Goal: Task Accomplishment & Management: Use online tool/utility

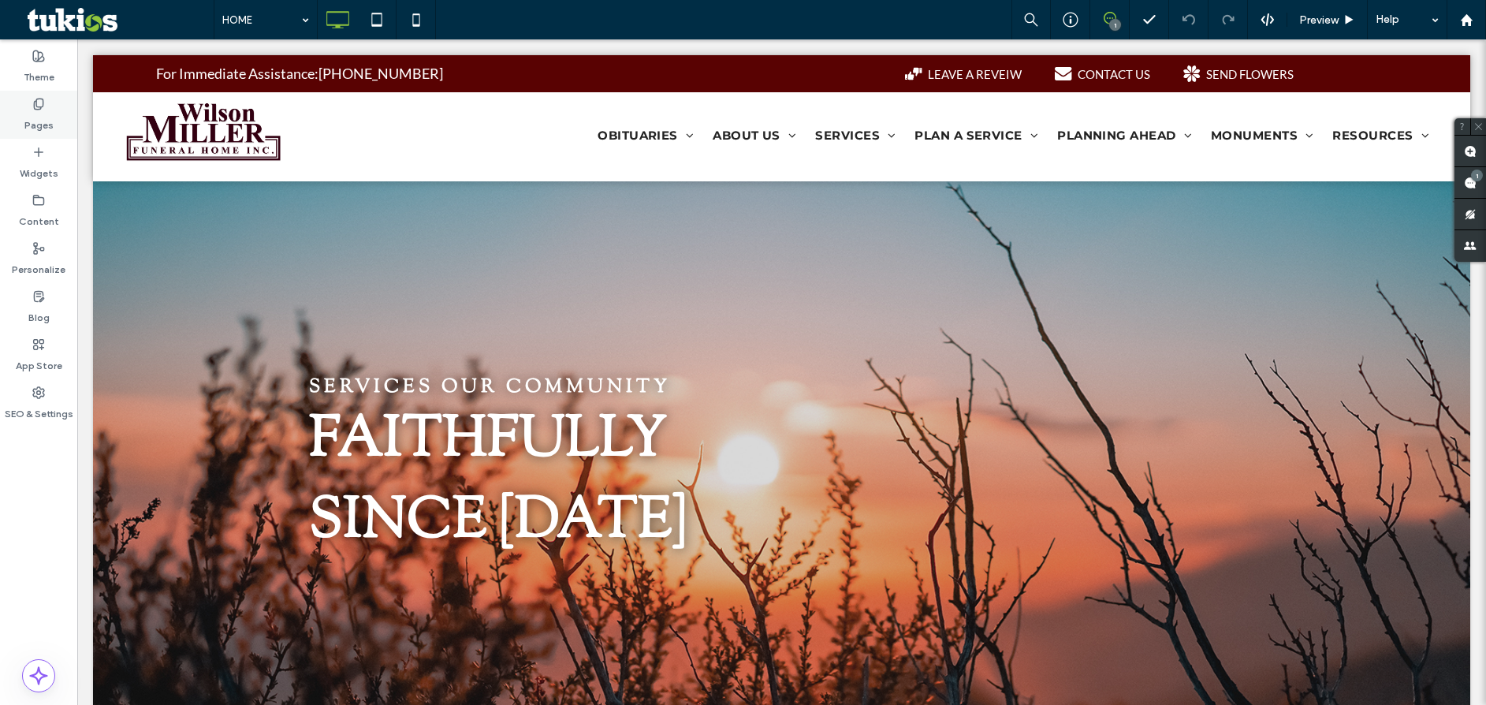
click at [39, 102] on icon at bounding box center [38, 104] width 13 height 13
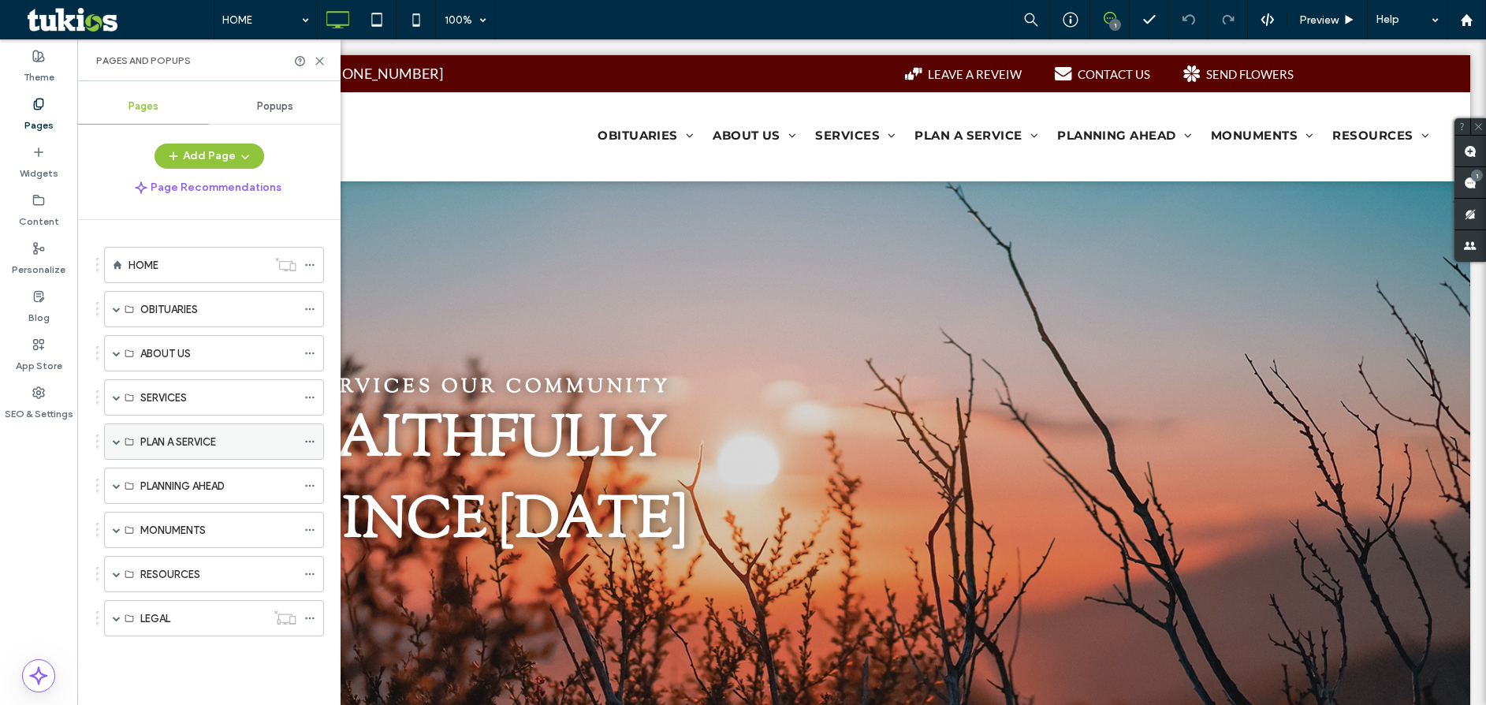
click at [110, 443] on div "PLAN A SERVICE" at bounding box center [214, 441] width 220 height 36
click at [116, 439] on span at bounding box center [117, 441] width 8 height 8
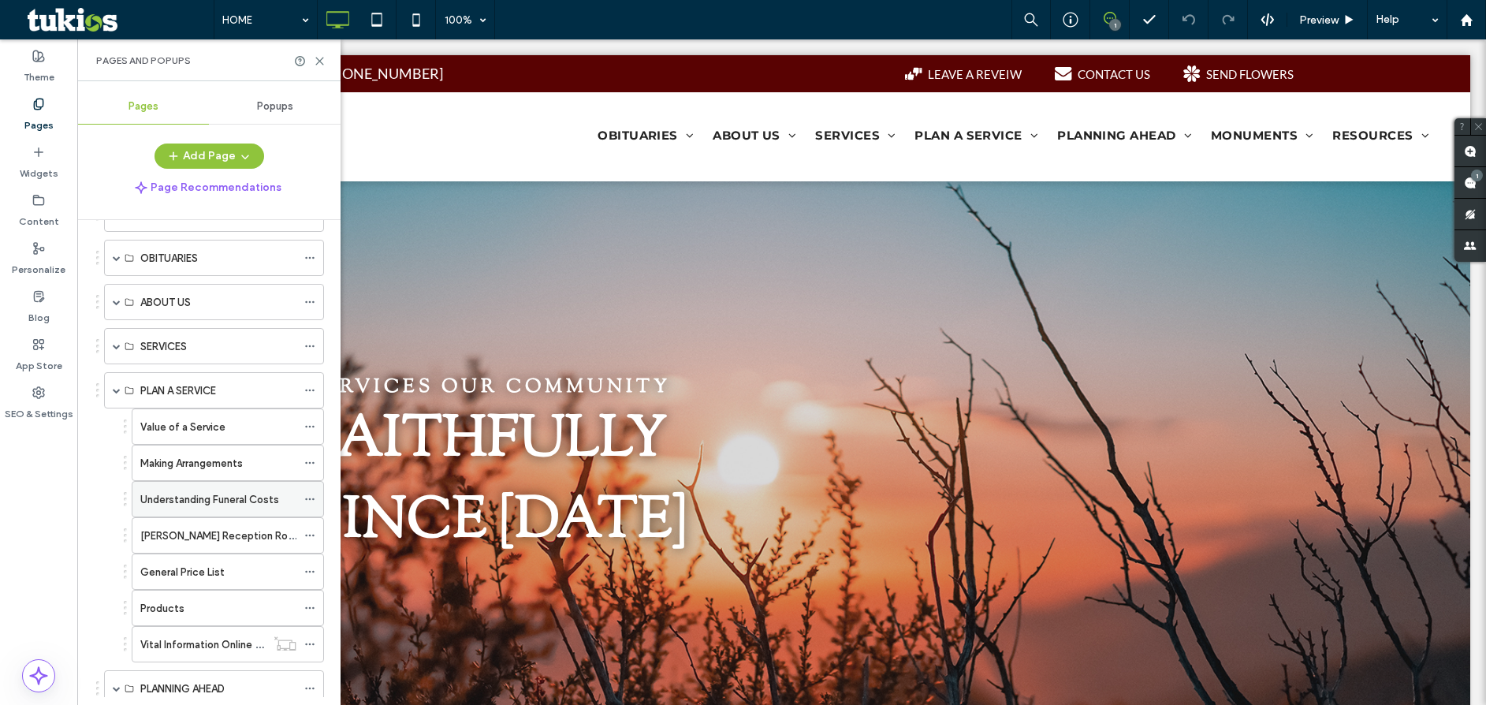
scroll to position [79, 0]
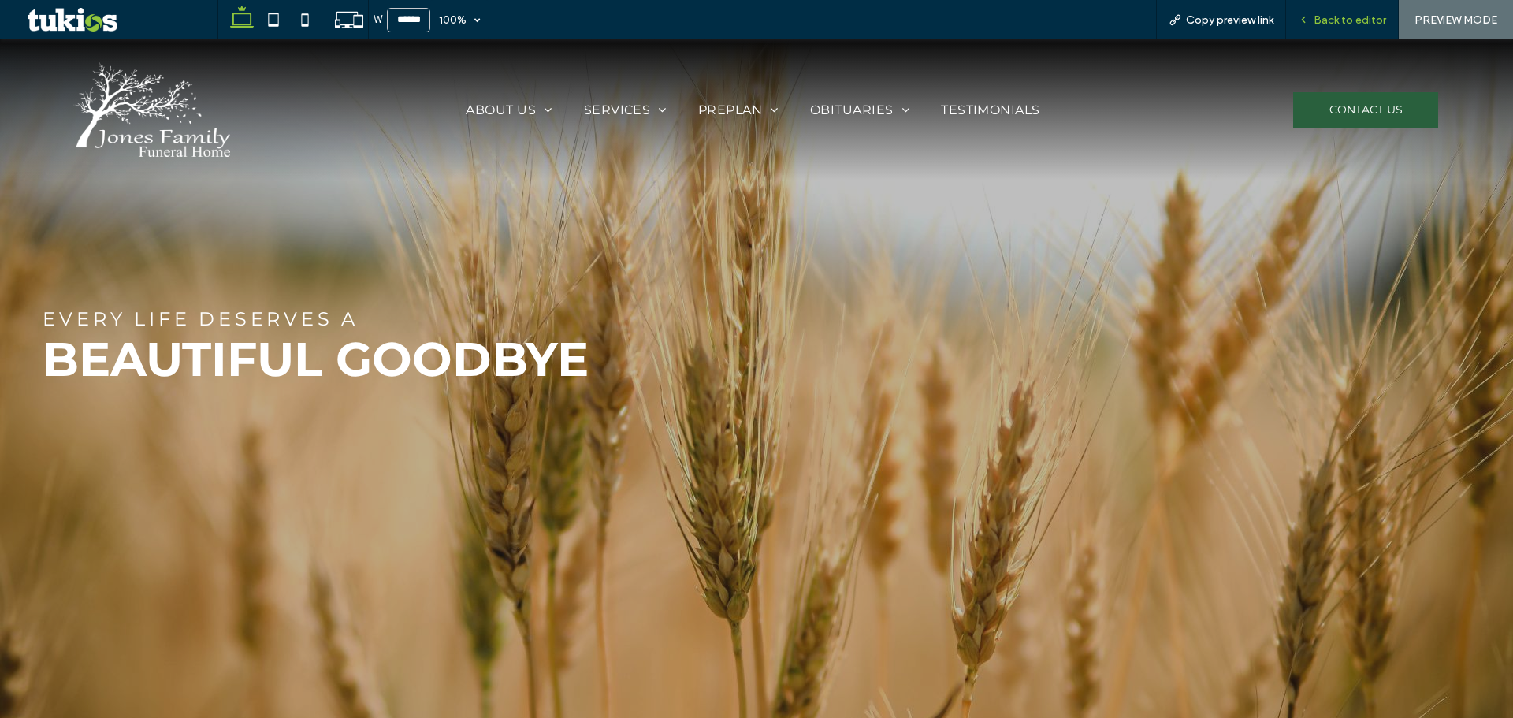
click at [1336, 15] on span "Back to editor" at bounding box center [1350, 19] width 73 height 13
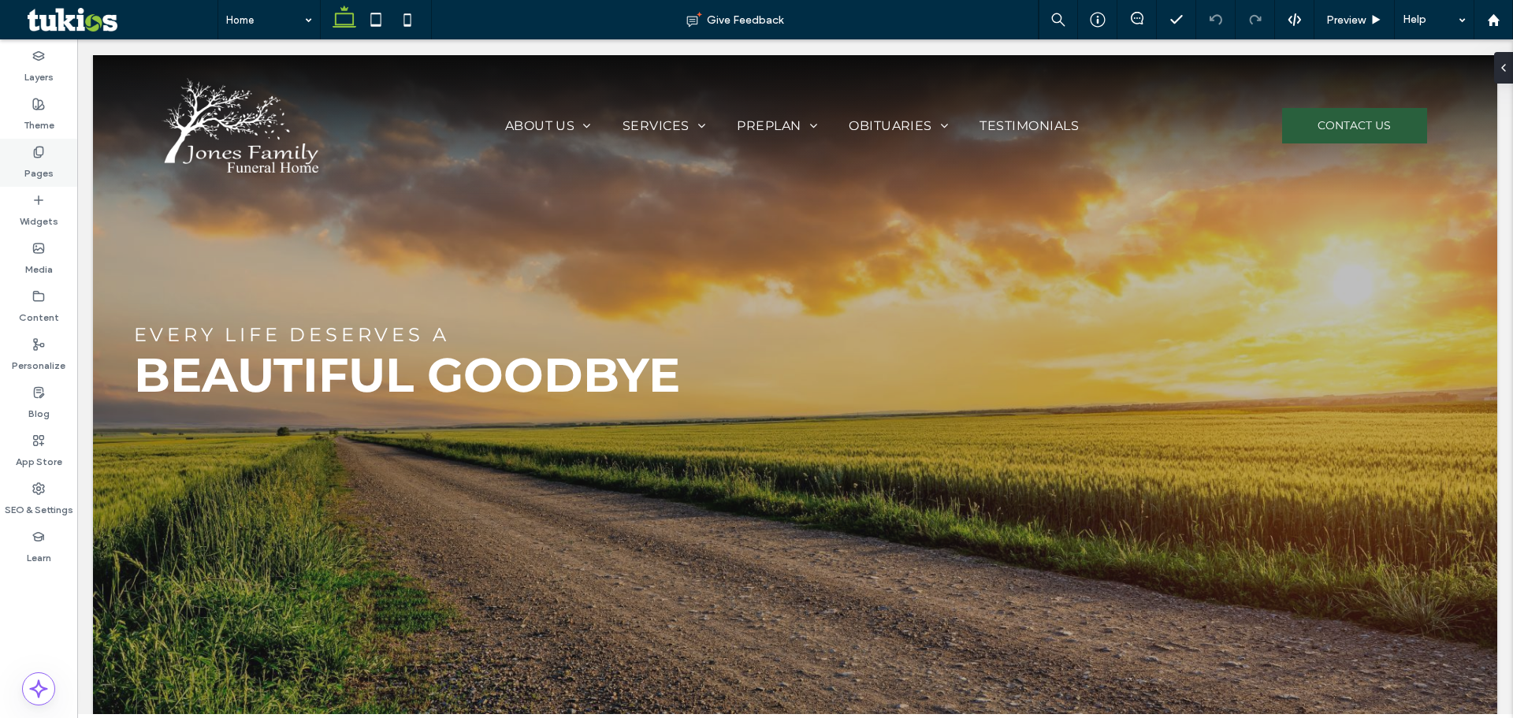
click at [43, 171] on label "Pages" at bounding box center [38, 169] width 29 height 22
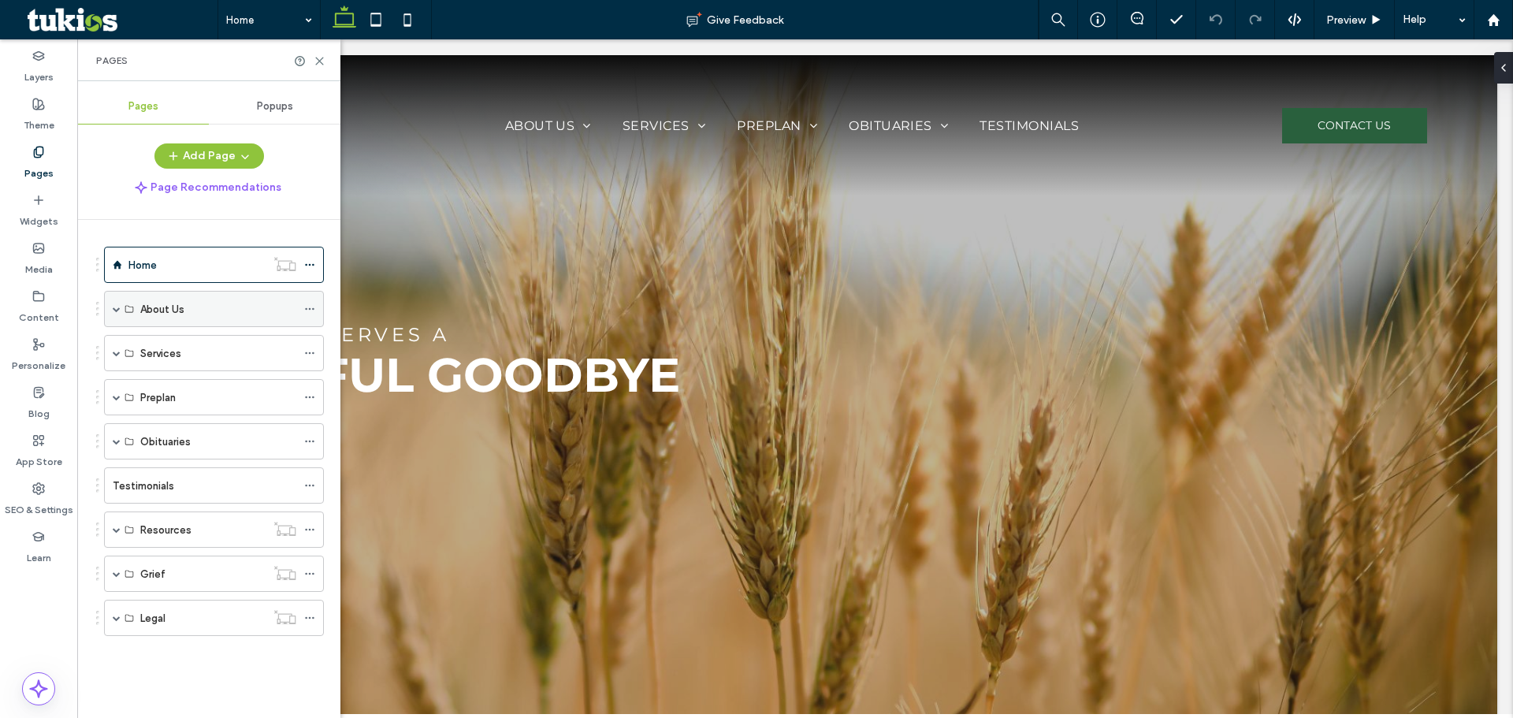
click at [118, 311] on span at bounding box center [117, 309] width 8 height 8
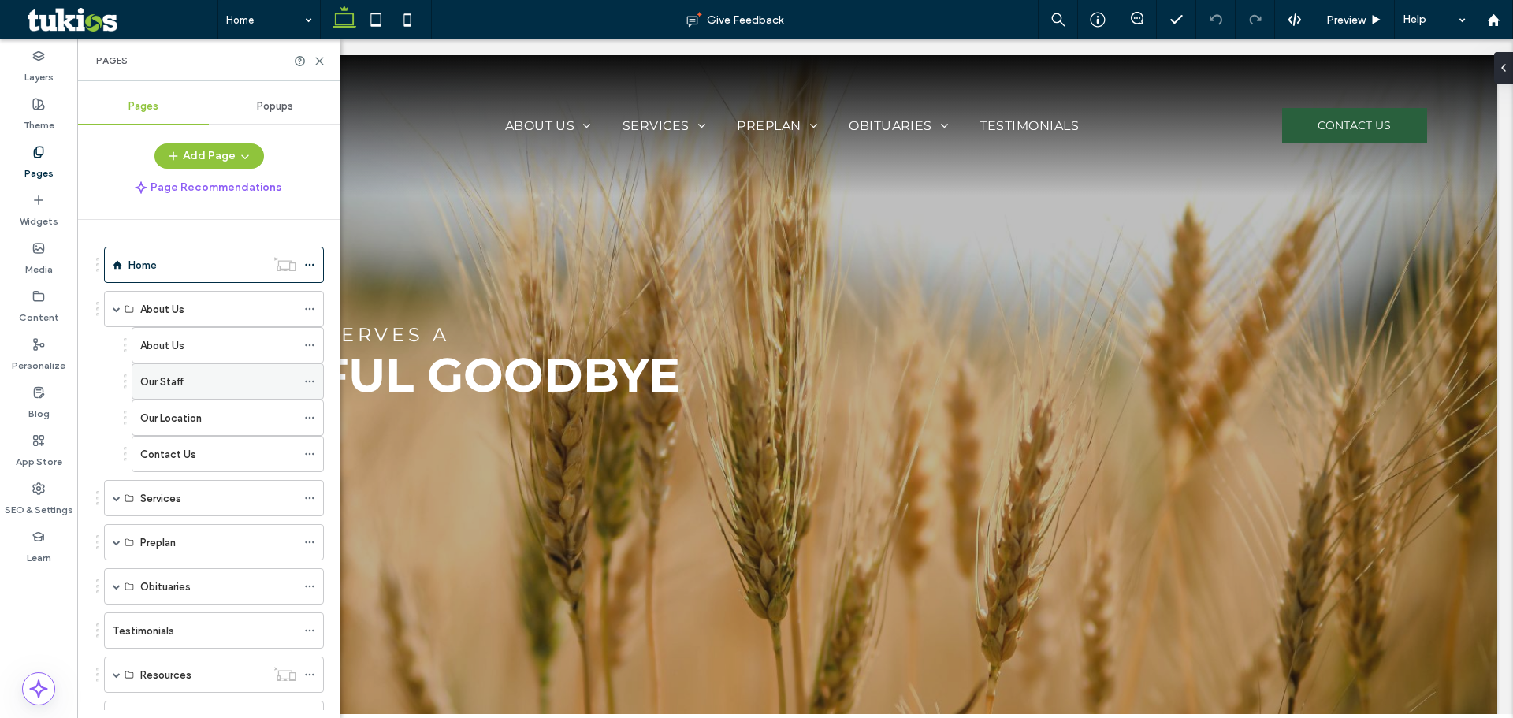
click at [172, 376] on label "Our Staff" at bounding box center [161, 382] width 43 height 28
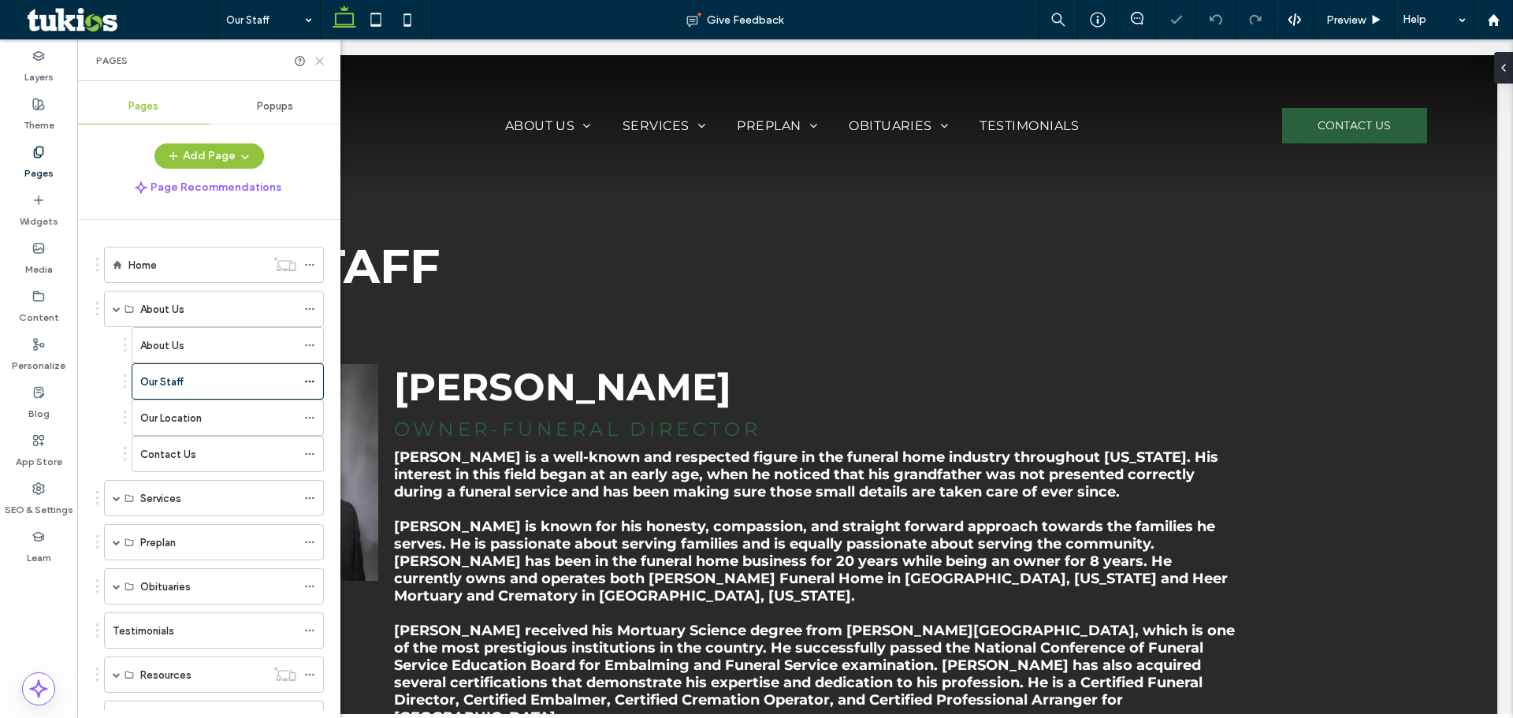
click at [318, 61] on icon at bounding box center [320, 61] width 12 height 12
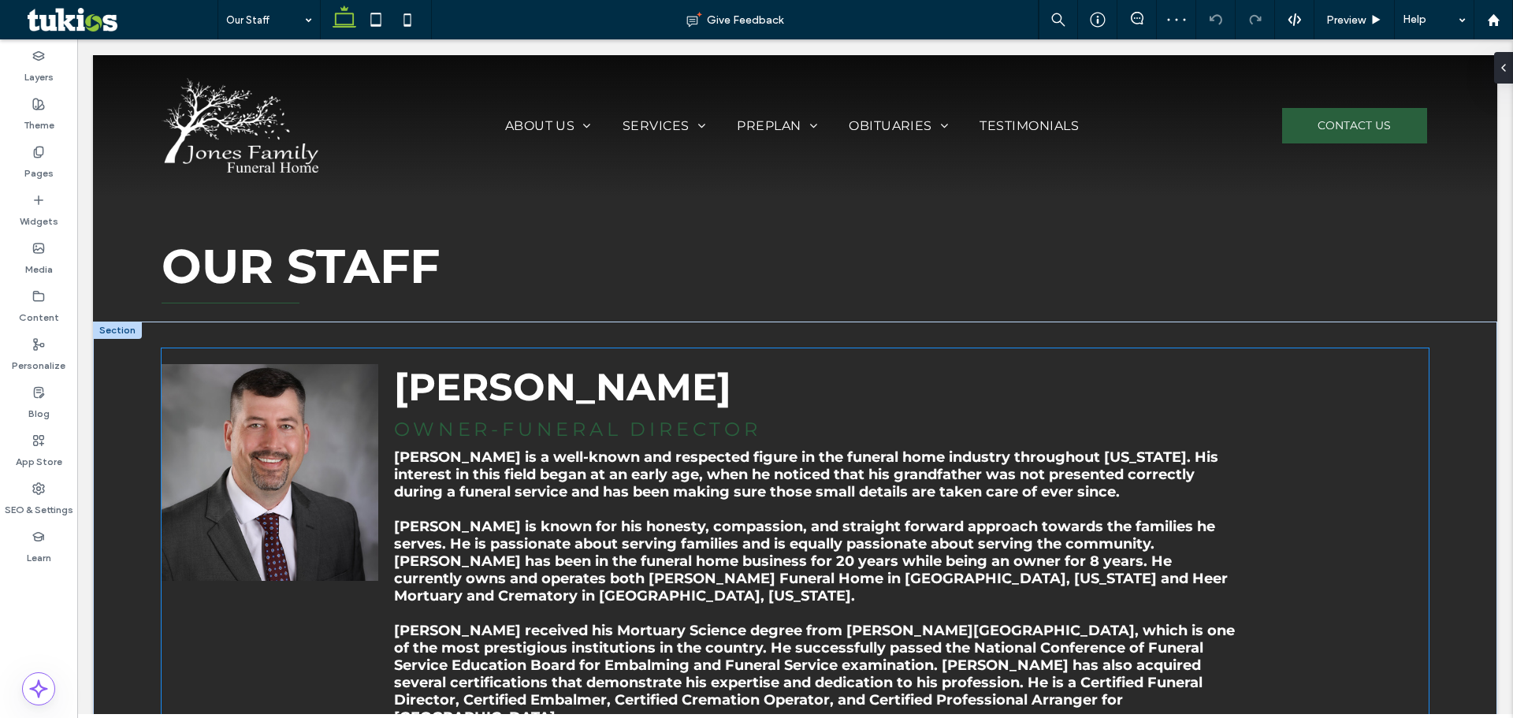
click at [473, 443] on div "Javan Jones Owner-Funeral Director Javan Jones is a well-known and respected fi…" at bounding box center [810, 683] width 849 height 671
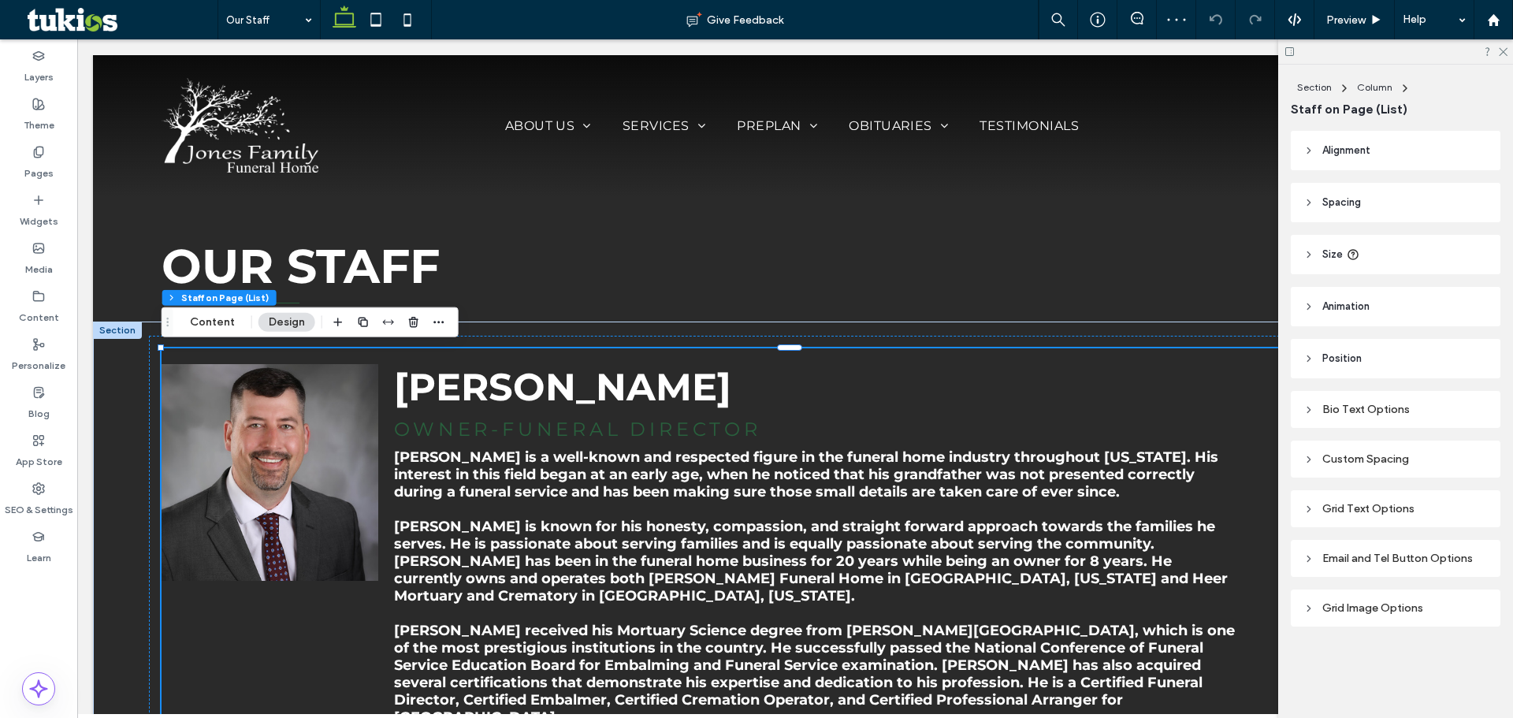
click at [510, 430] on h4 "Owner-Funeral Director" at bounding box center [814, 429] width 841 height 23
click at [285, 322] on button "Design" at bounding box center [286, 322] width 57 height 19
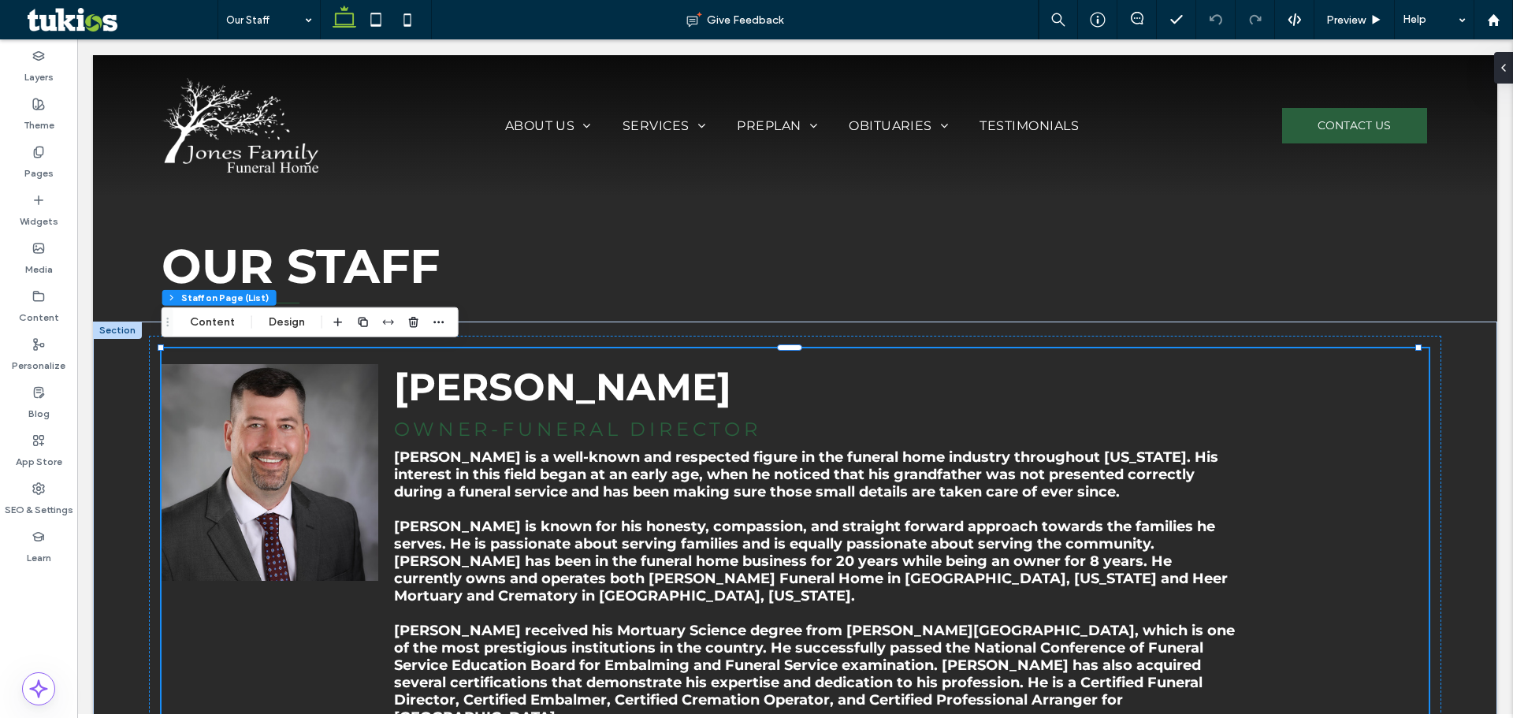
click at [671, 432] on h4 "Owner-Funeral Director" at bounding box center [814, 429] width 841 height 23
click at [672, 431] on h4 "Owner-Funeral Director" at bounding box center [814, 429] width 841 height 23
click at [206, 314] on button "Content" at bounding box center [212, 322] width 65 height 19
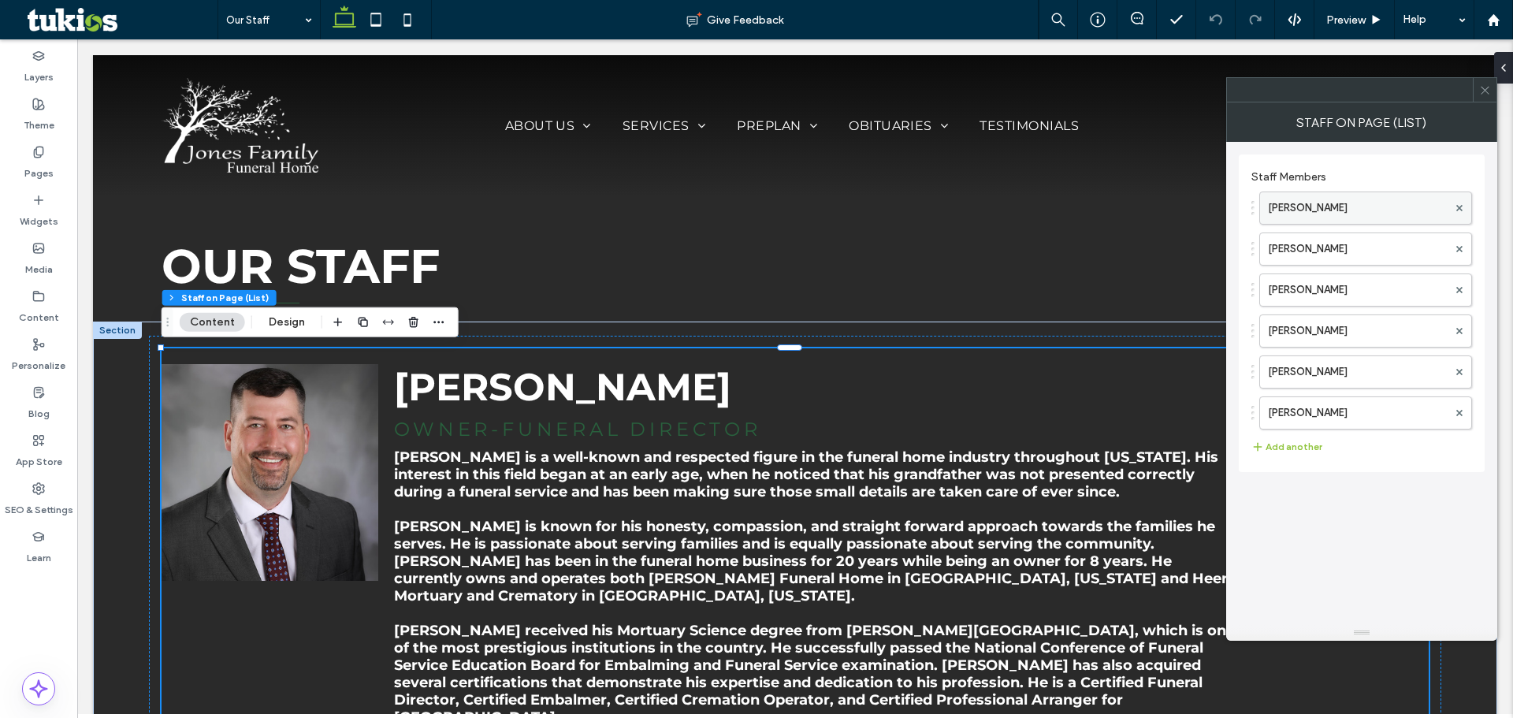
click at [1335, 199] on label "Javan Jones" at bounding box center [1358, 208] width 180 height 32
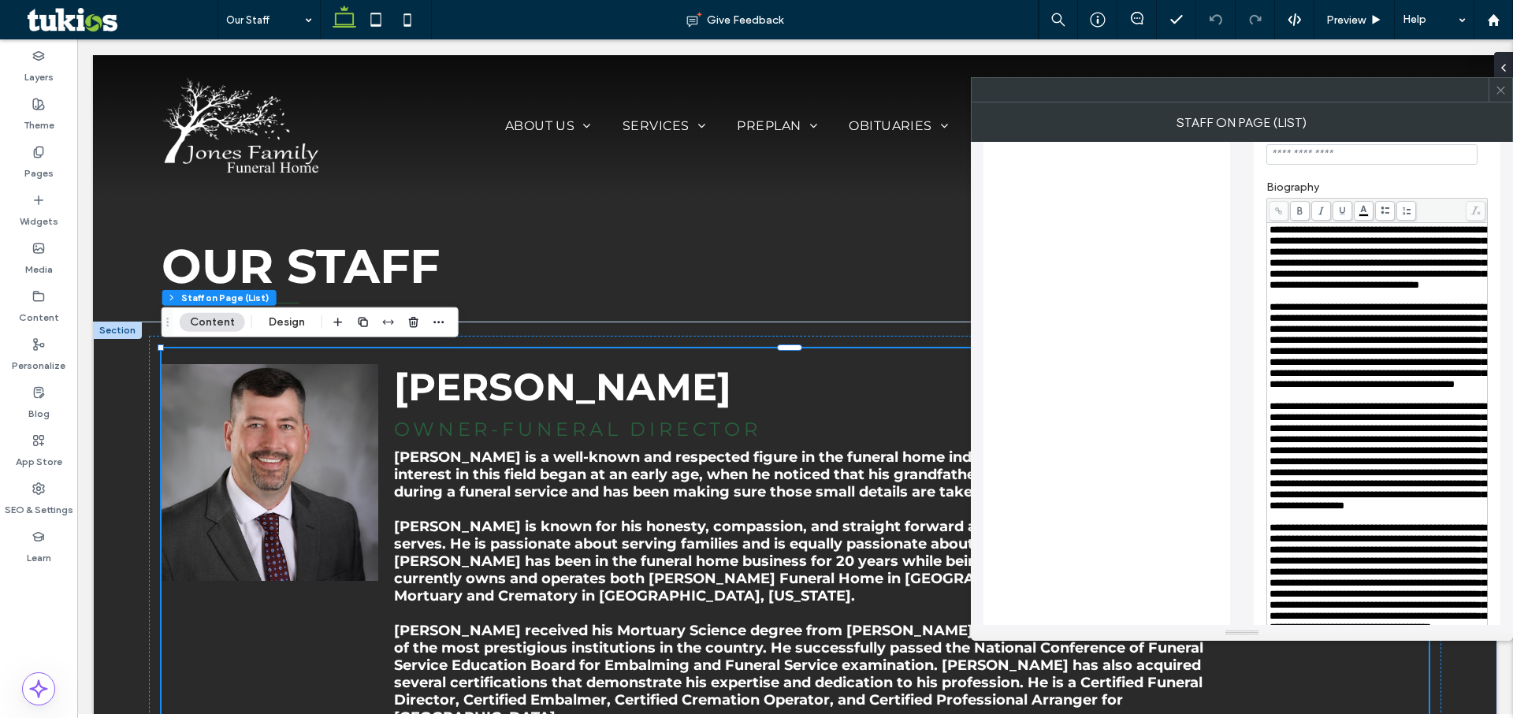
scroll to position [394, 0]
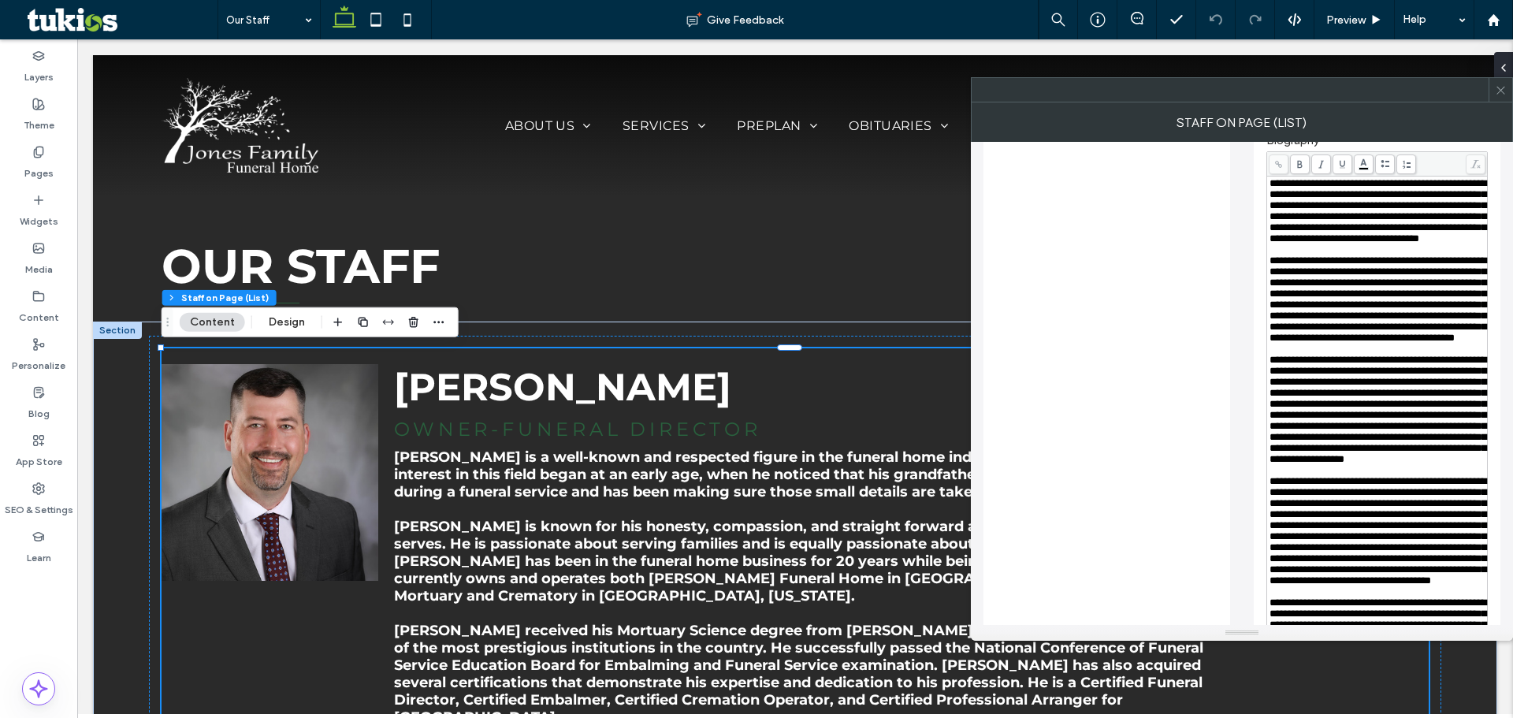
click at [575, 473] on p "Javan Jones is a well-known and respected figure in the funeral home industry t…" at bounding box center [814, 474] width 841 height 52
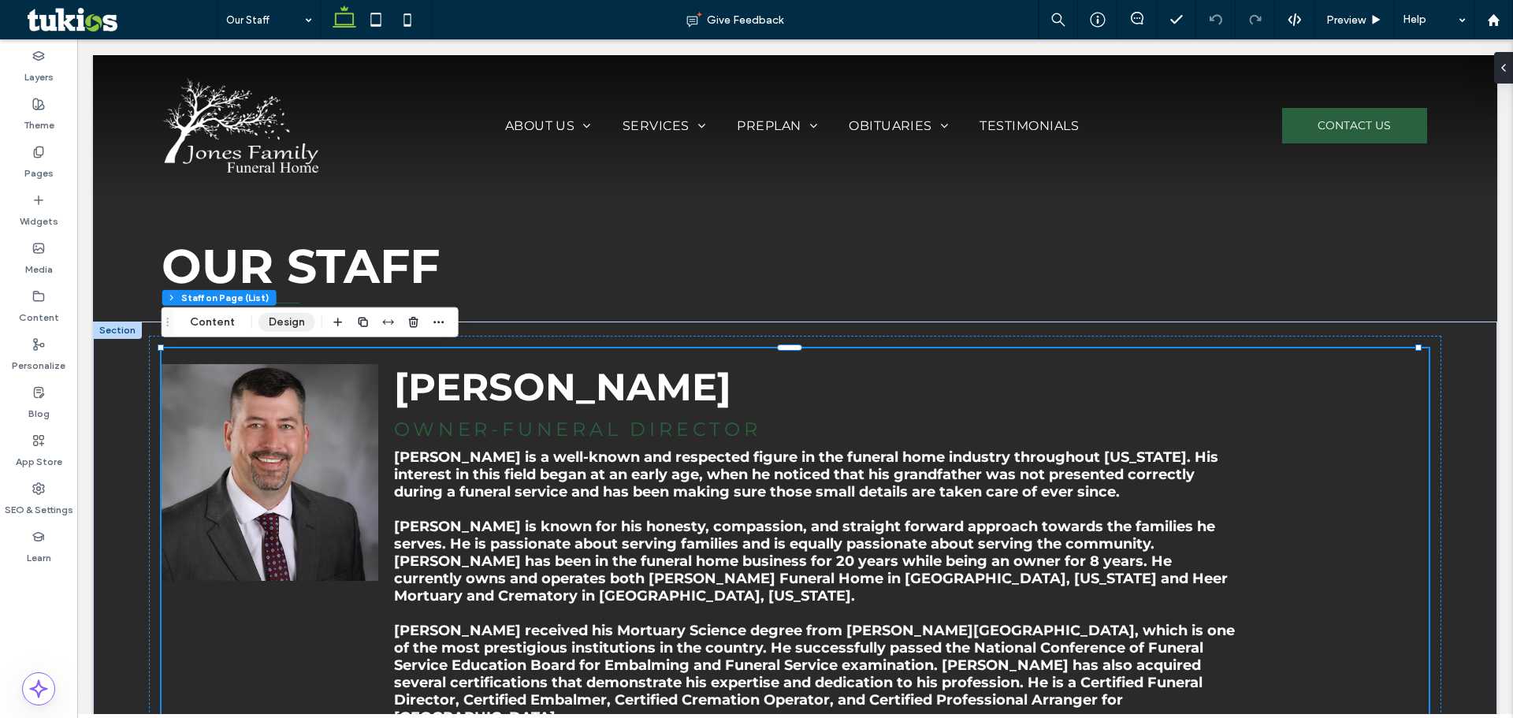
click at [288, 317] on button "Design" at bounding box center [286, 322] width 57 height 19
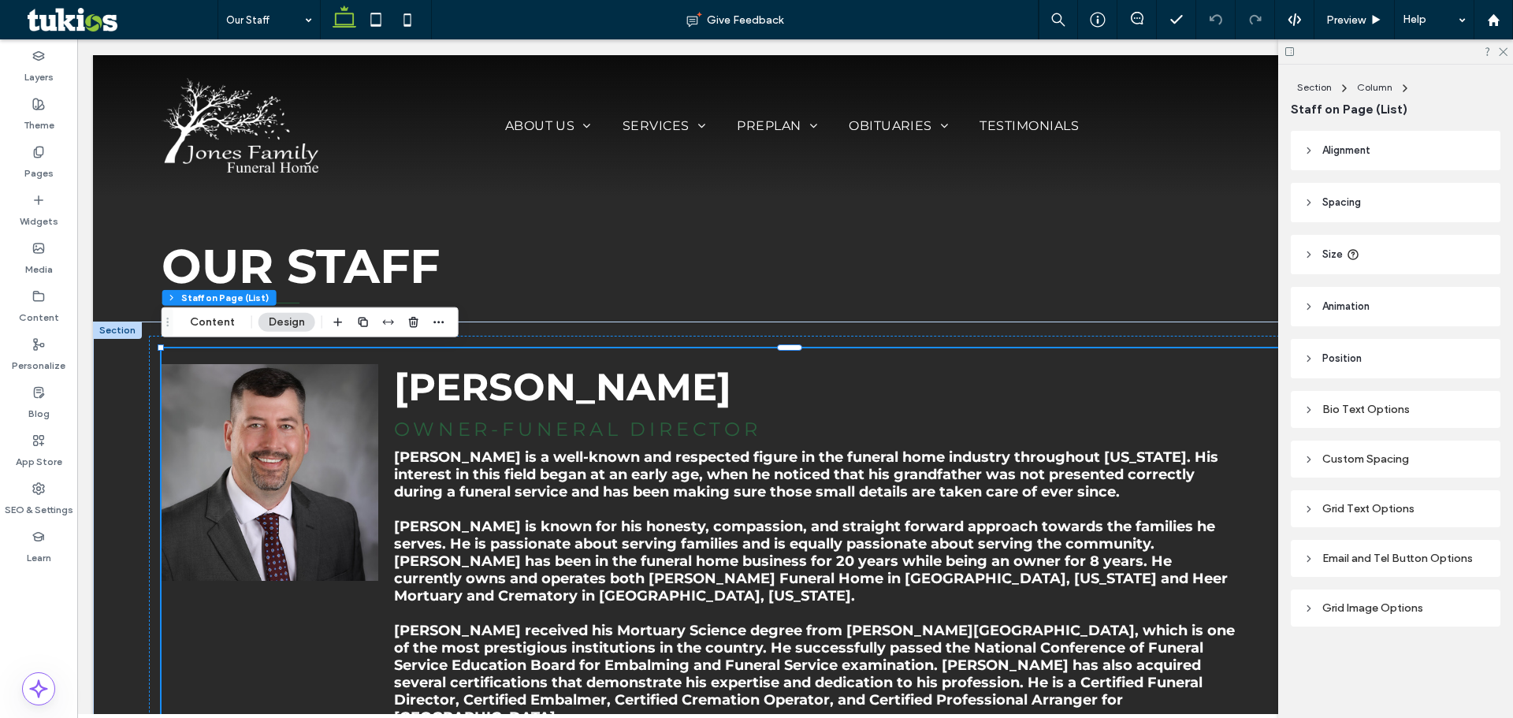
click at [1342, 252] on span "Size" at bounding box center [1332, 255] width 20 height 16
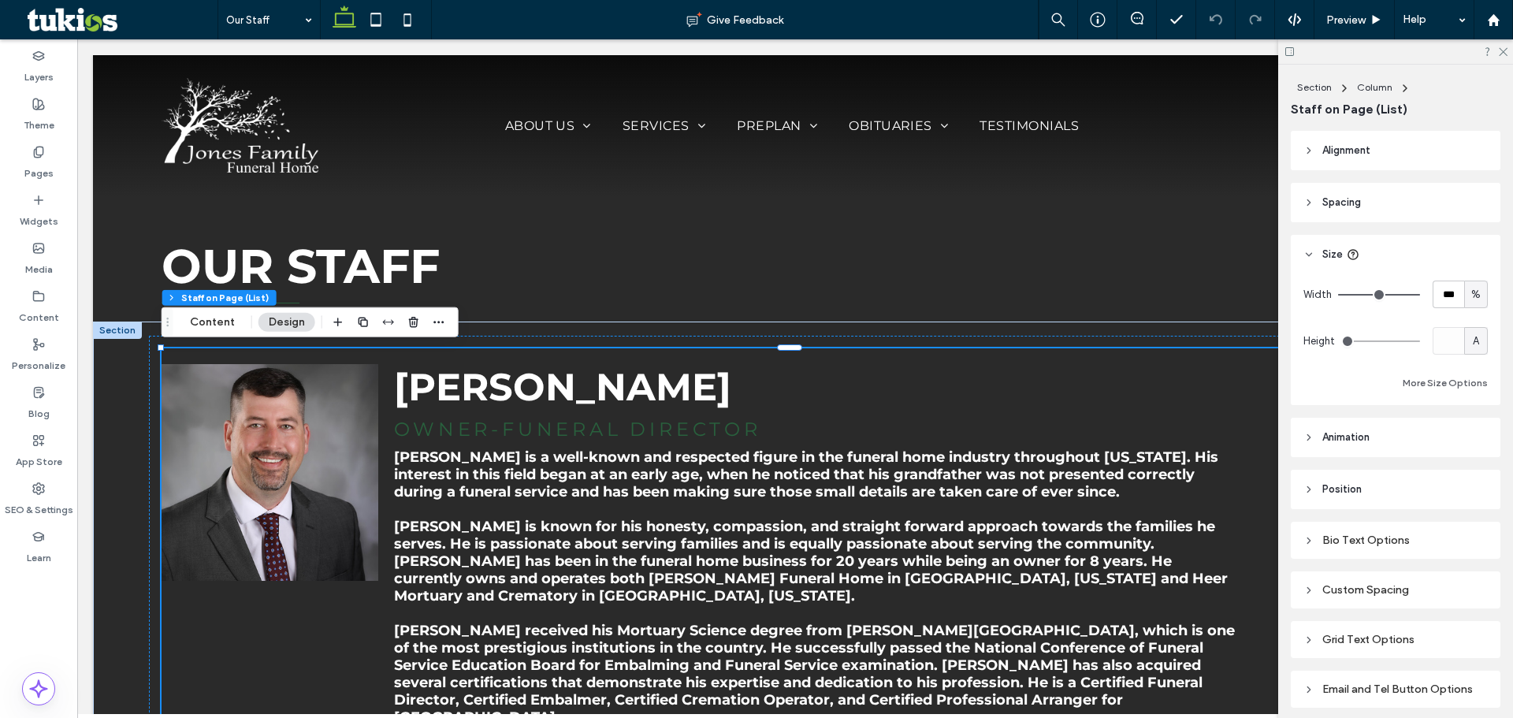
click at [1341, 252] on span "Size" at bounding box center [1332, 255] width 20 height 16
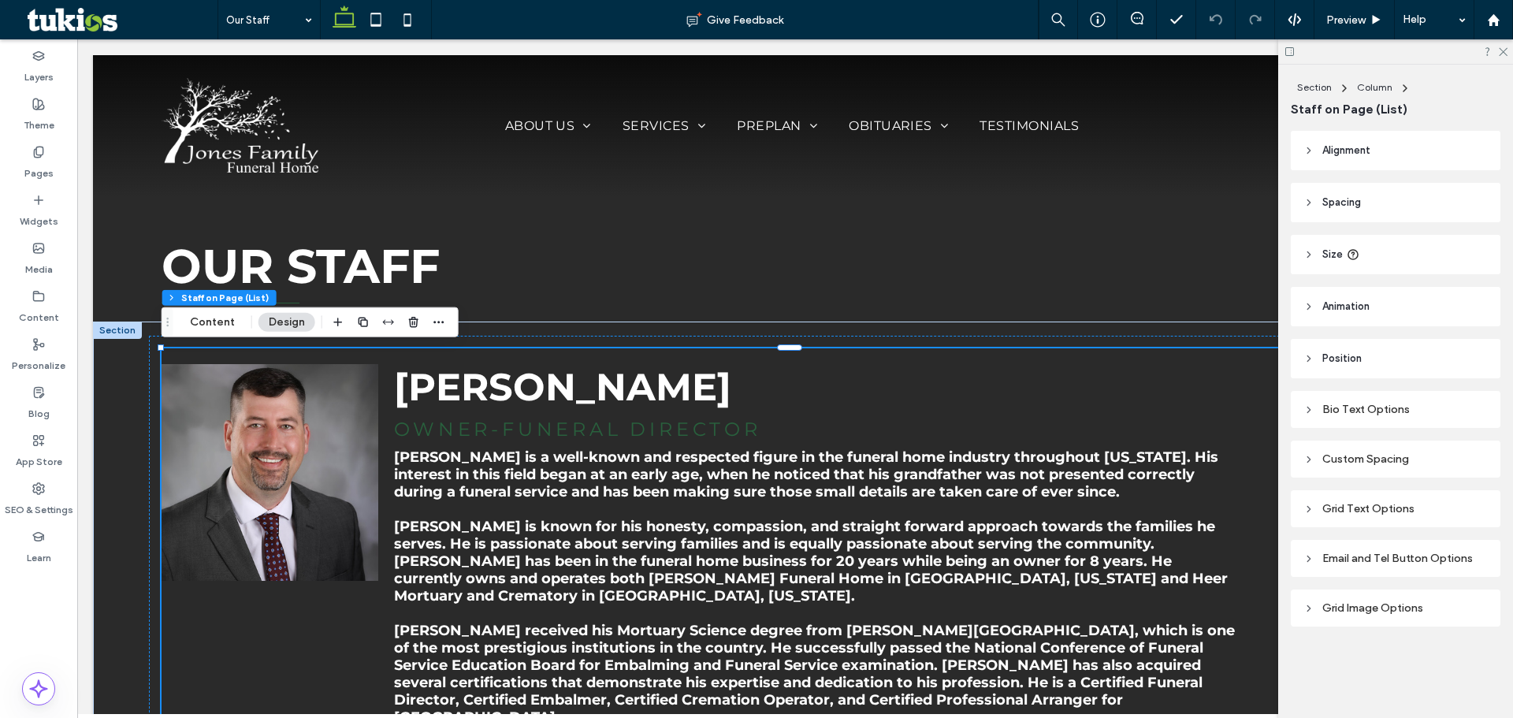
click at [1357, 410] on div "Bio Text Options" at bounding box center [1396, 409] width 184 height 13
click at [1349, 370] on header "Position" at bounding box center [1396, 358] width 210 height 39
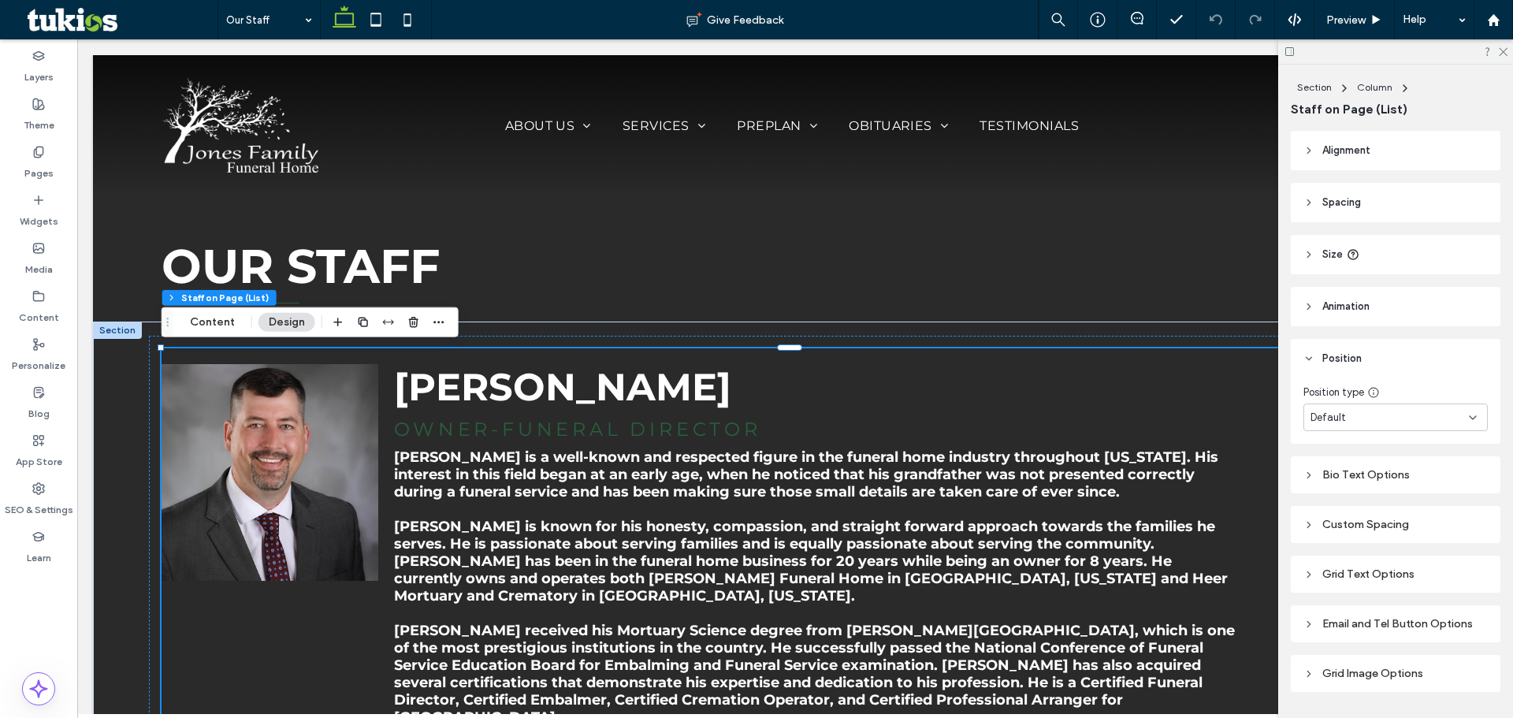
click at [1349, 354] on span "Position" at bounding box center [1341, 359] width 39 height 16
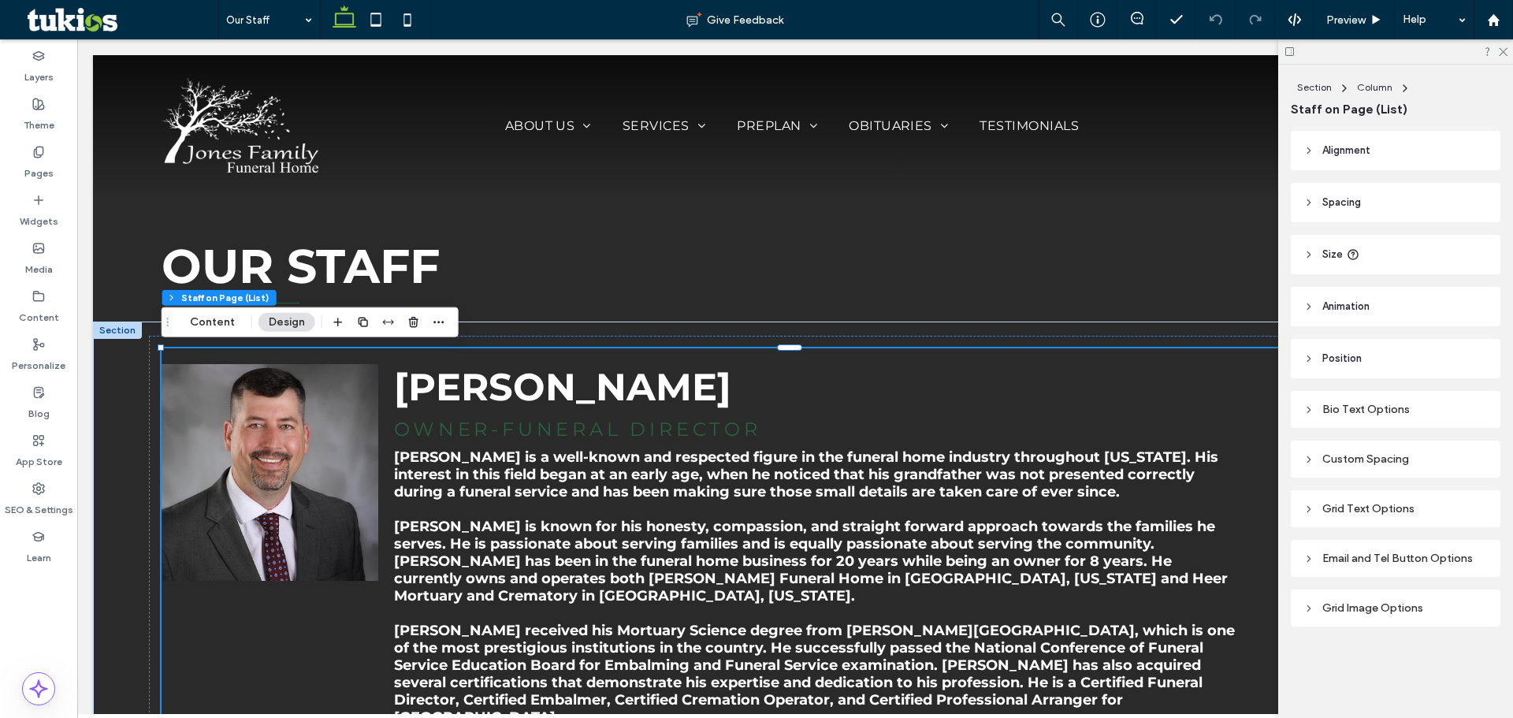
click at [1378, 511] on div "Grid Text Options" at bounding box center [1396, 508] width 184 height 13
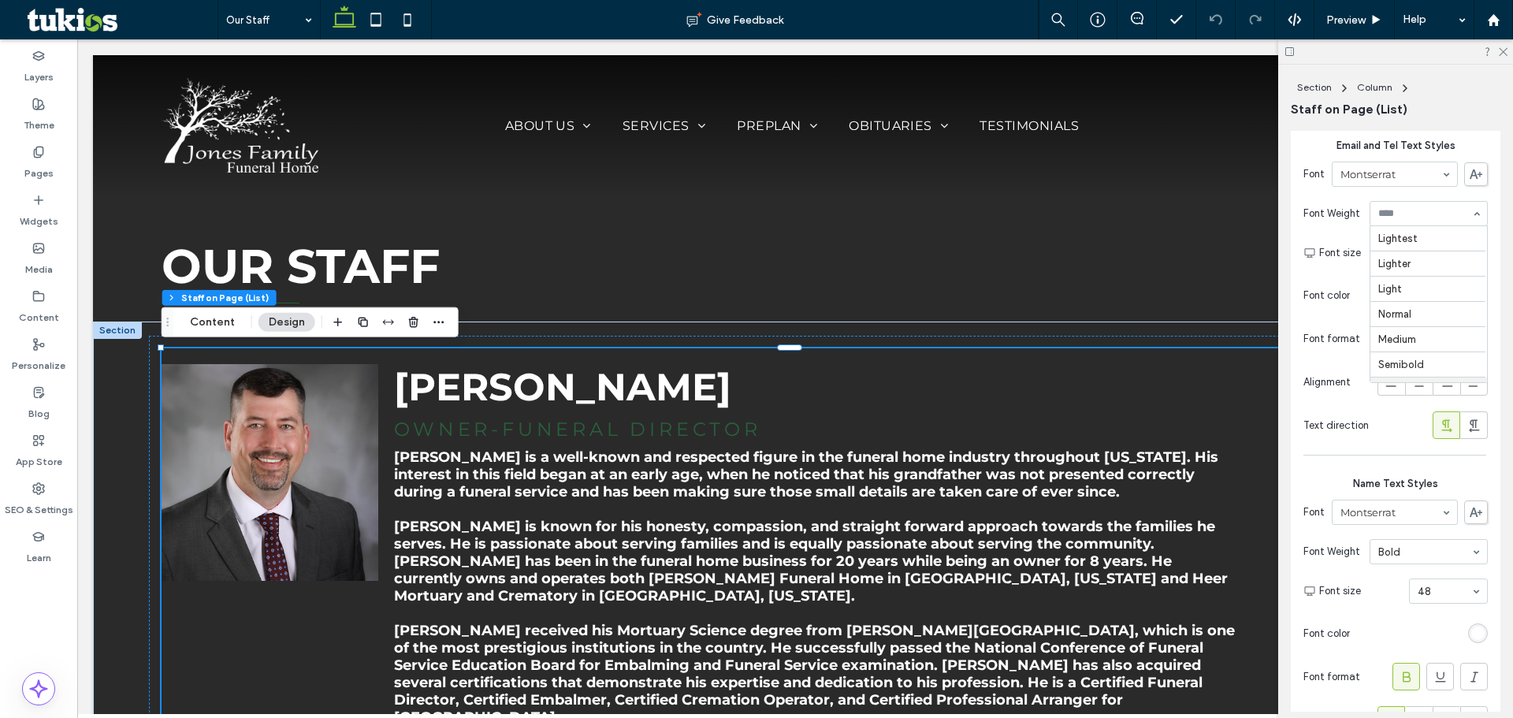
scroll to position [70, 0]
click at [1404, 214] on input at bounding box center [1424, 213] width 93 height 11
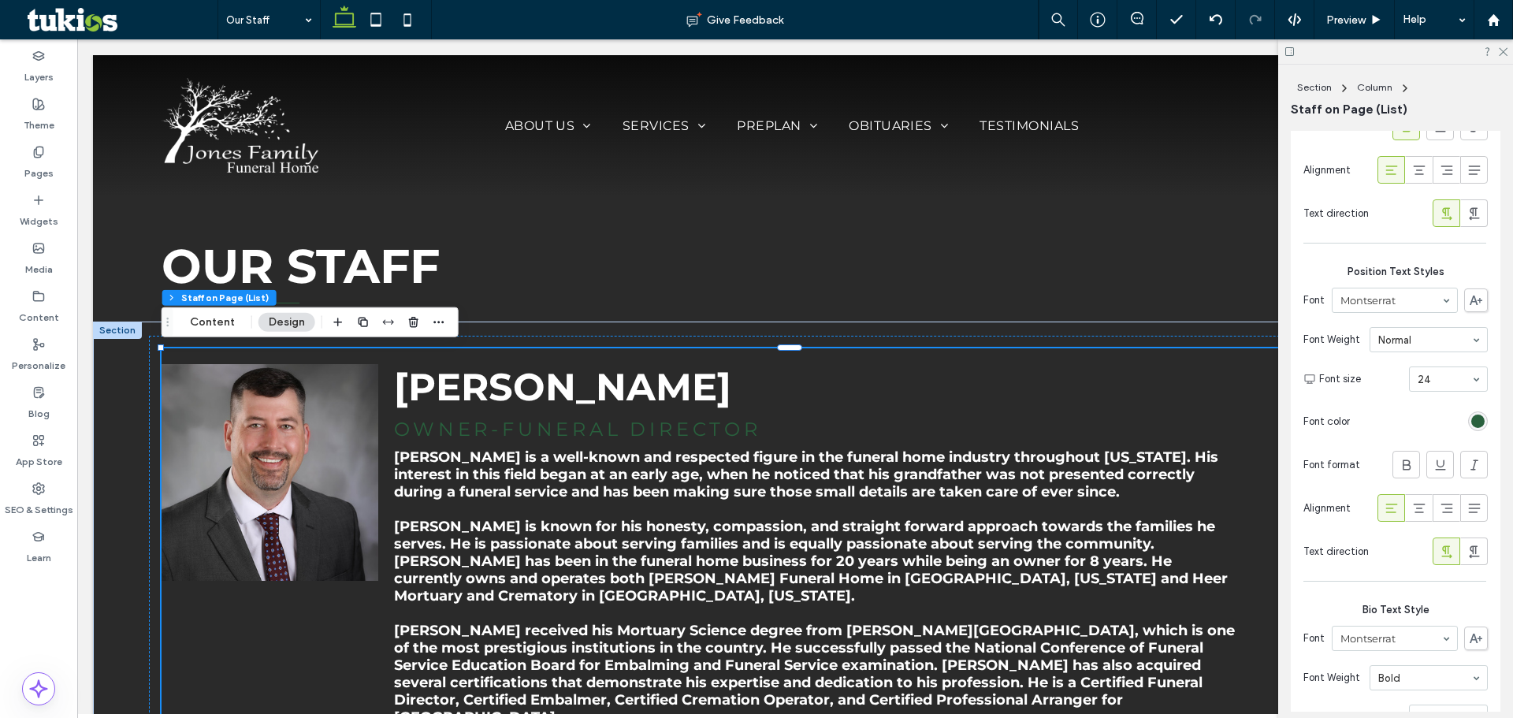
scroll to position [946, 0]
click at [1471, 420] on div "rgb(41, 96, 61)" at bounding box center [1477, 419] width 13 height 13
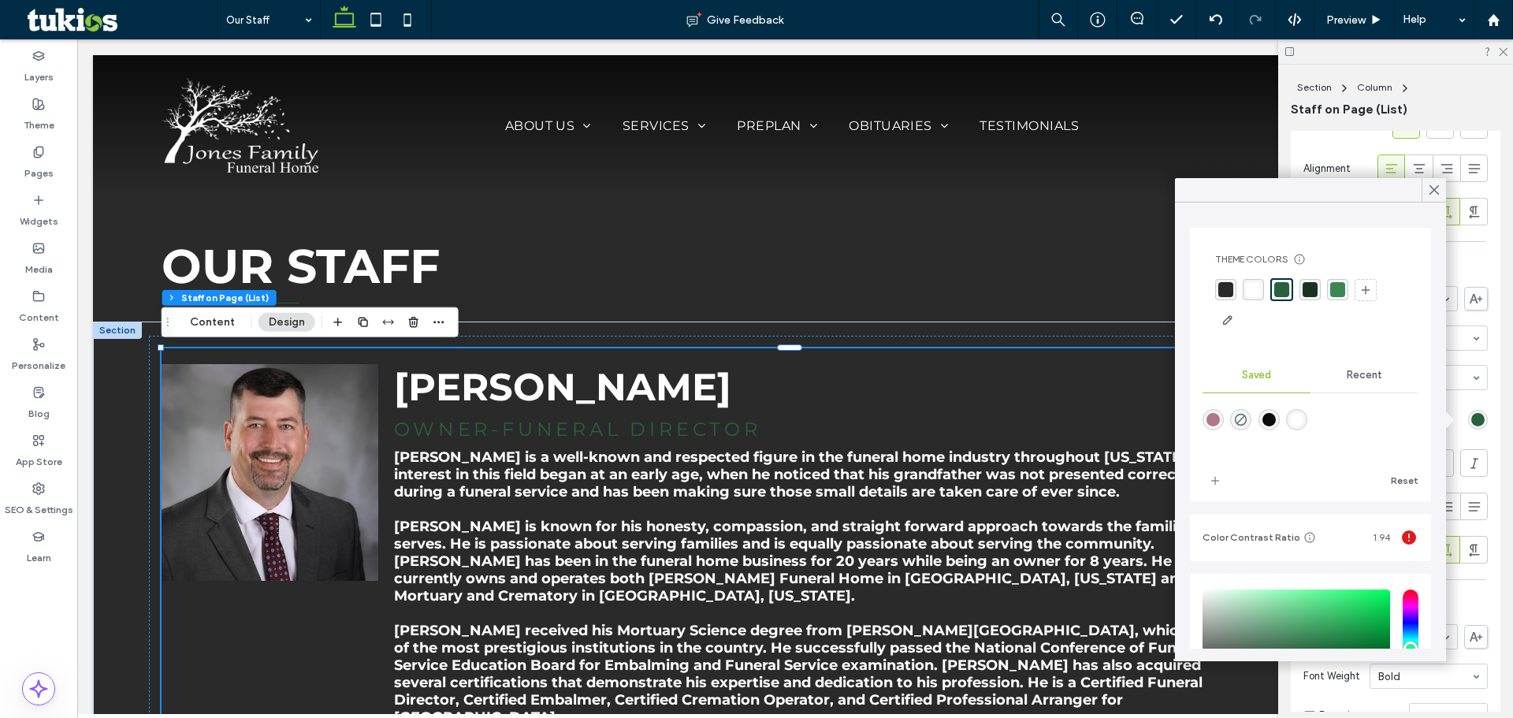
click at [1456, 431] on div at bounding box center [1422, 420] width 132 height 28
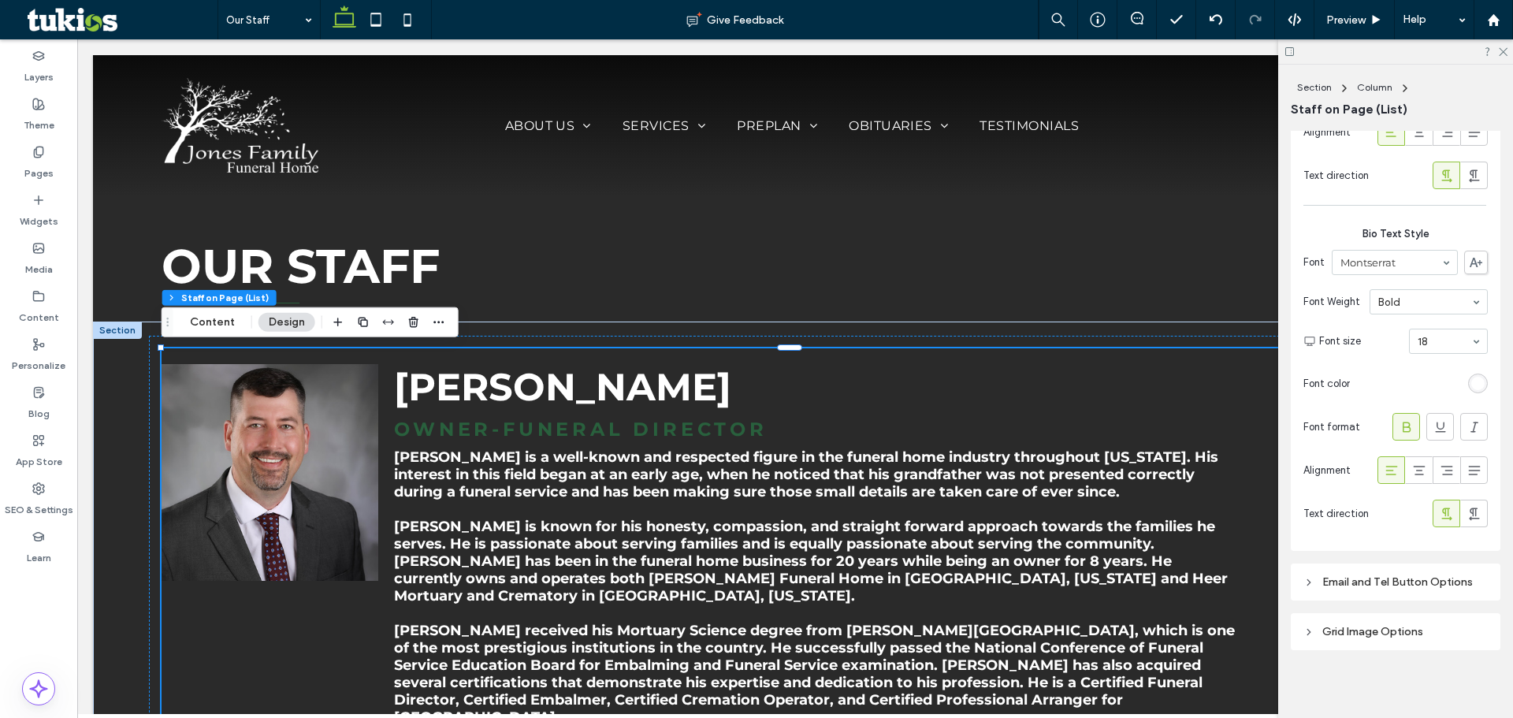
scroll to position [1330, 0]
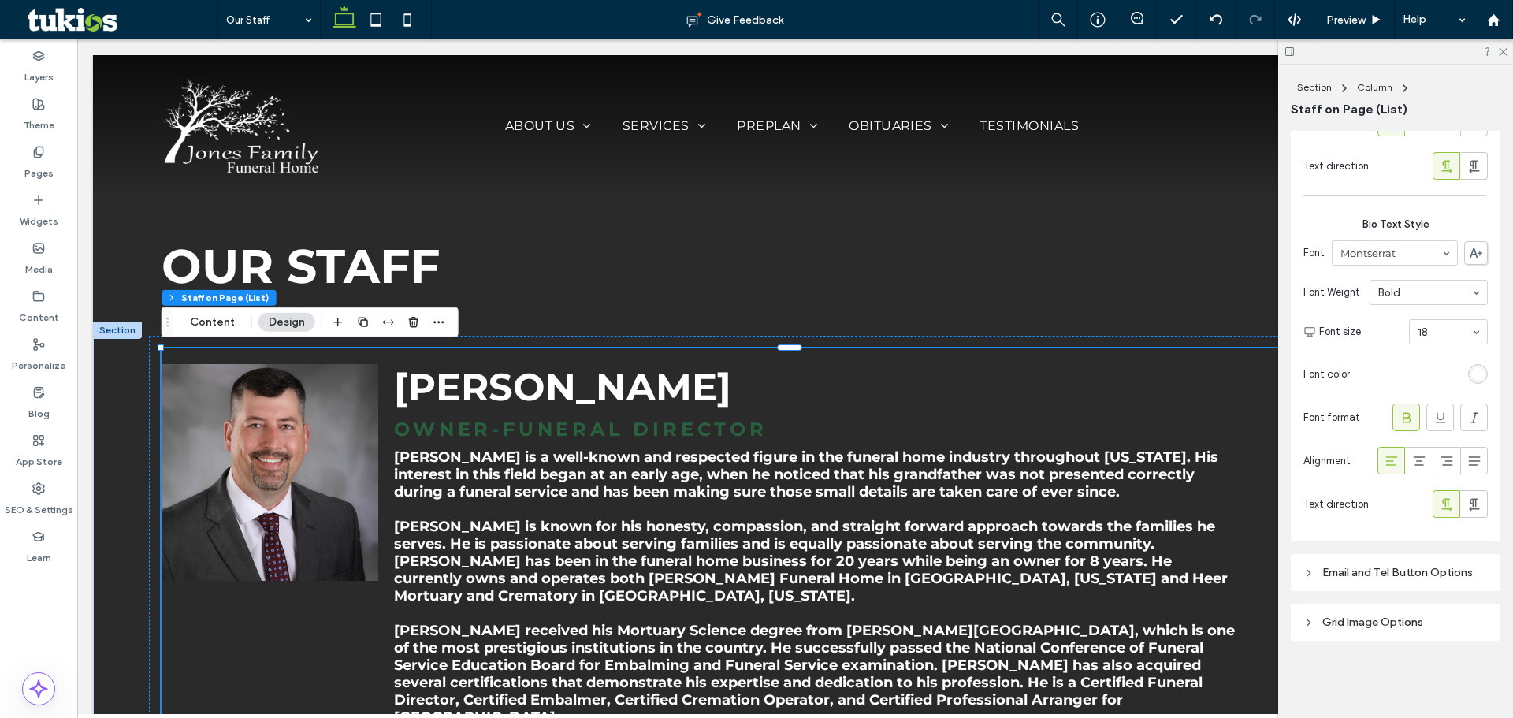
click at [1474, 377] on div "rgb(255, 255, 255)" at bounding box center [1477, 373] width 13 height 13
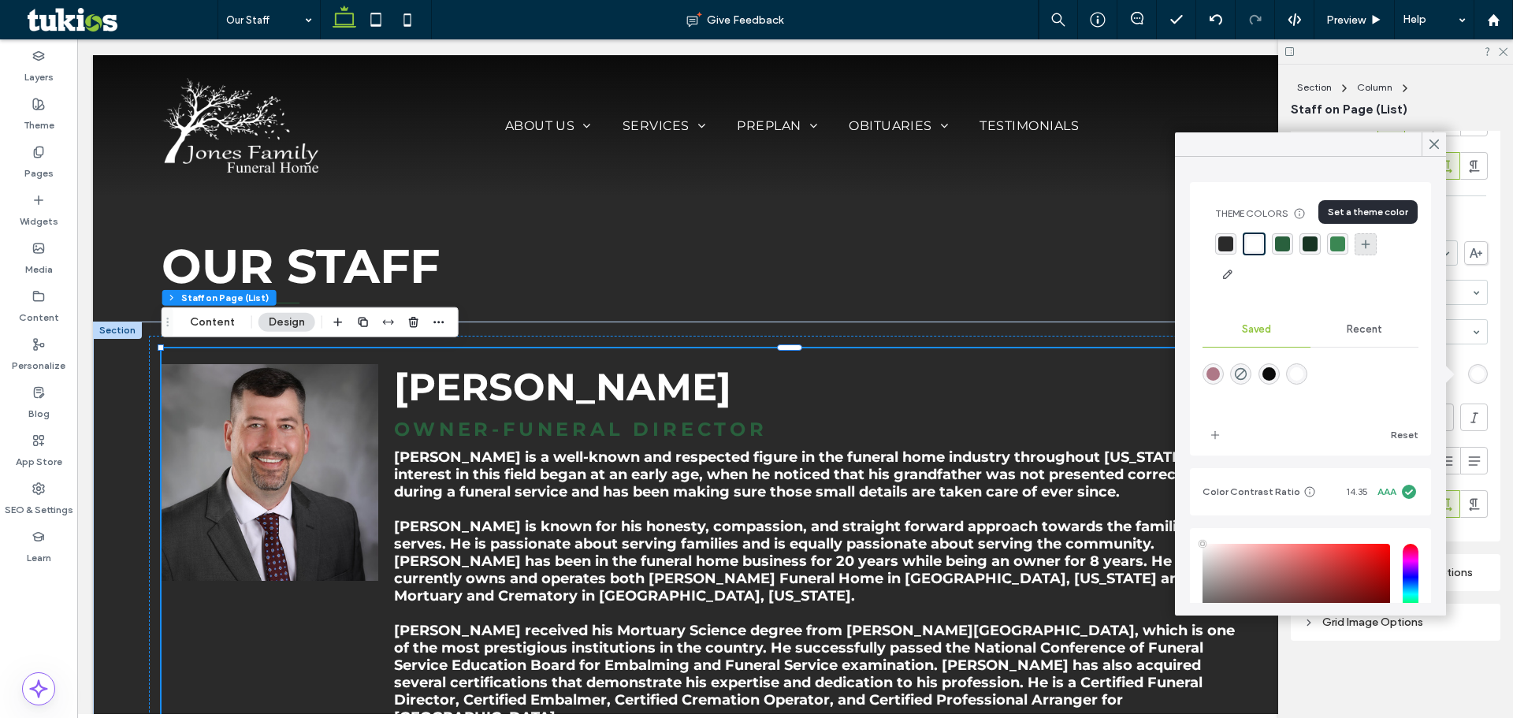
click at [1367, 246] on icon at bounding box center [1365, 244] width 13 height 13
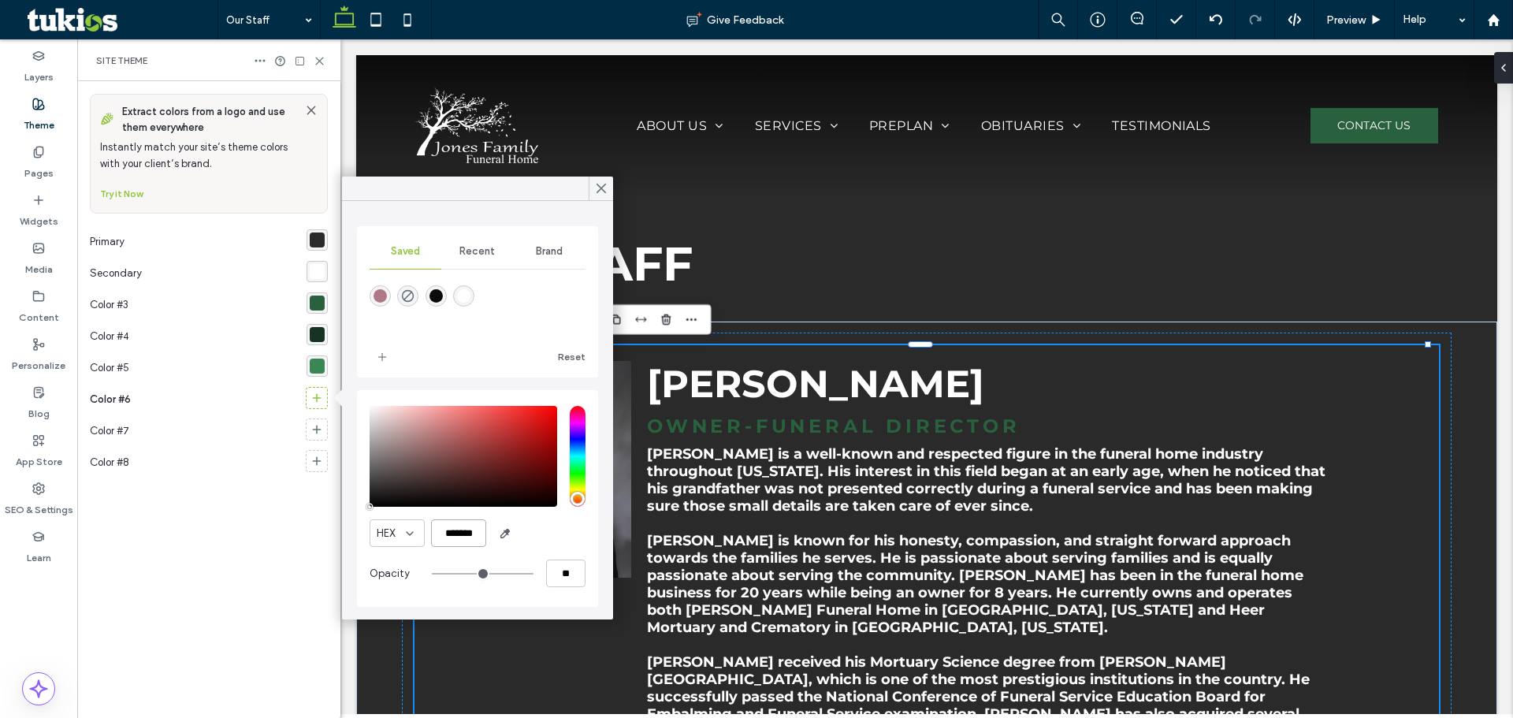
scroll to position [0, 4]
drag, startPoint x: 444, startPoint y: 533, endPoint x: 513, endPoint y: 522, distance: 70.2
click at [513, 522] on div "HEX *******" at bounding box center [478, 533] width 216 height 28
type input "*******"
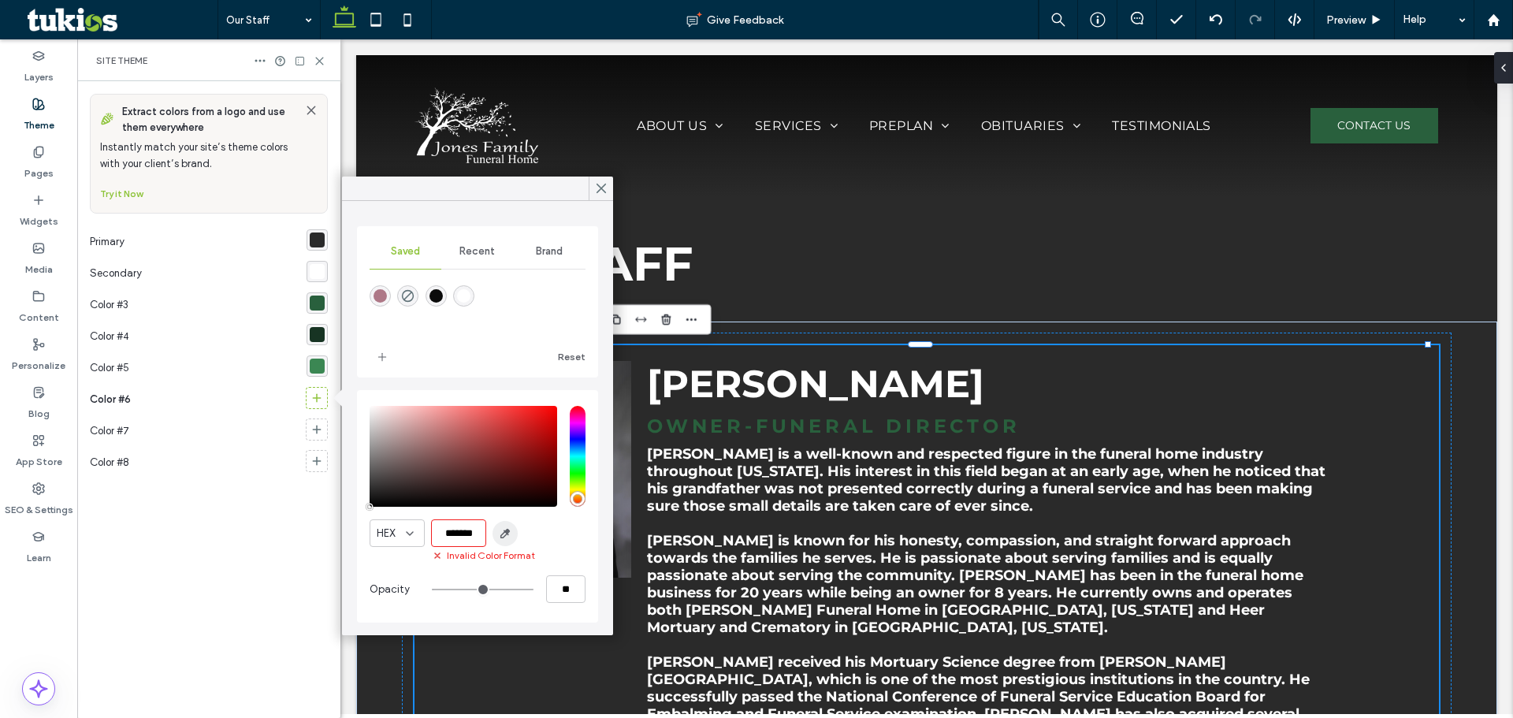
type input "***"
type input "****"
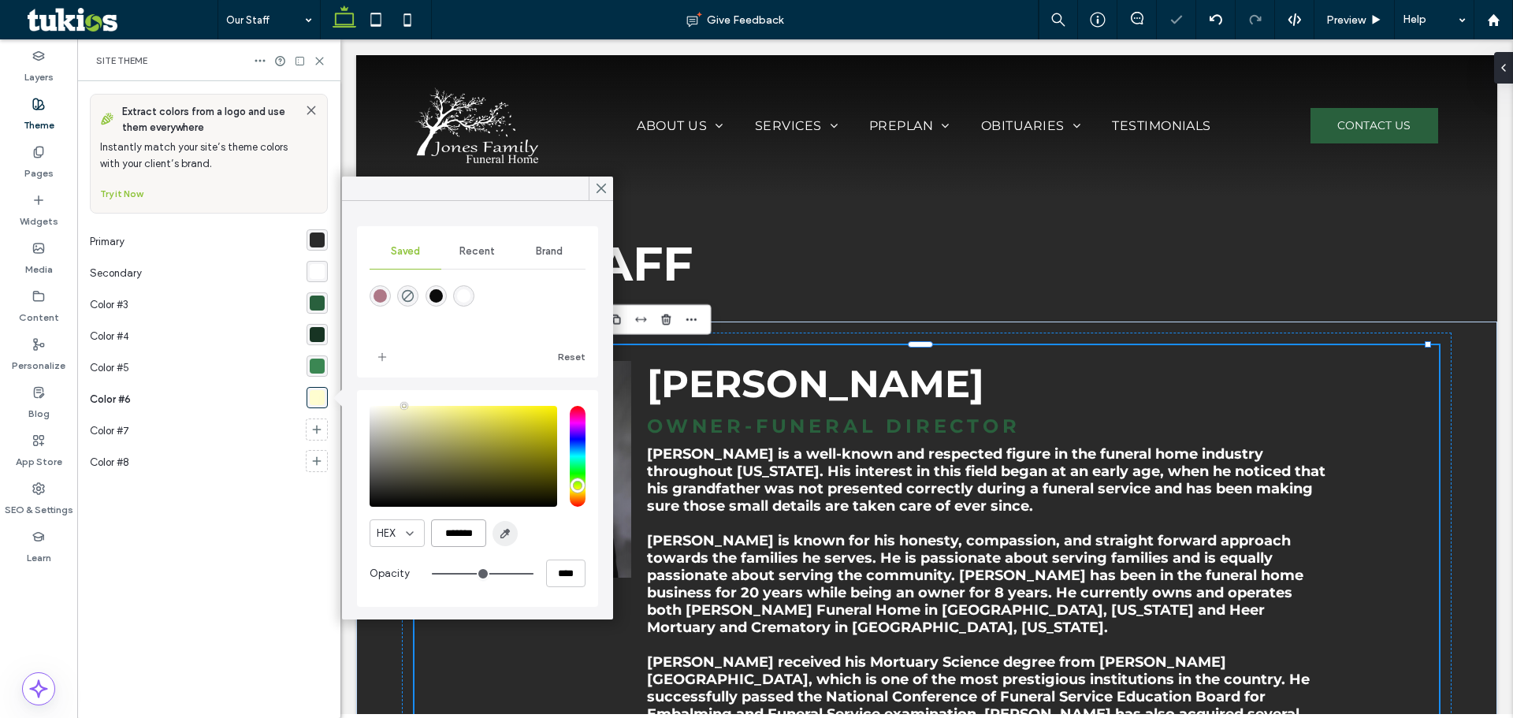
type input "*******"
click at [601, 184] on icon at bounding box center [601, 188] width 14 height 14
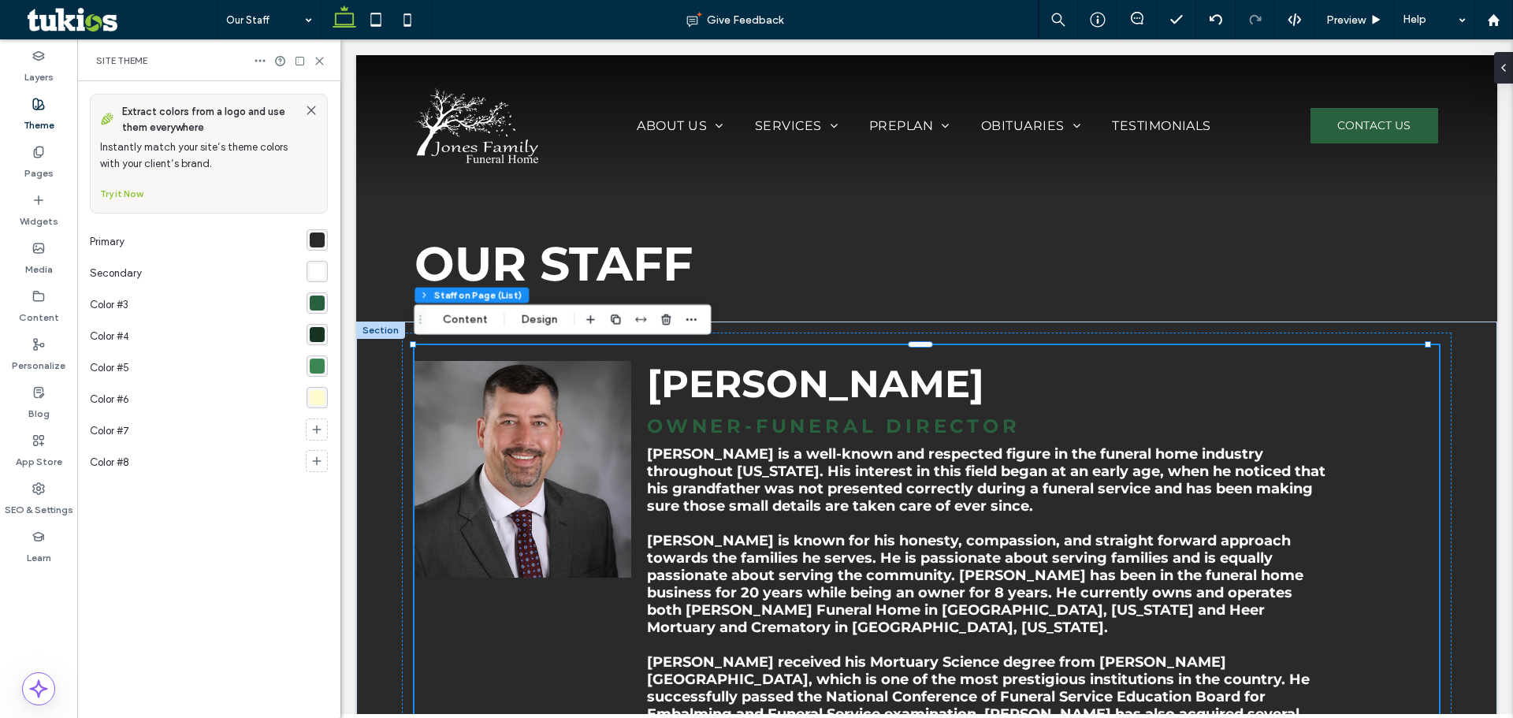
click at [315, 395] on div "rgba(255, 253, 208, 1)" at bounding box center [317, 397] width 15 height 15
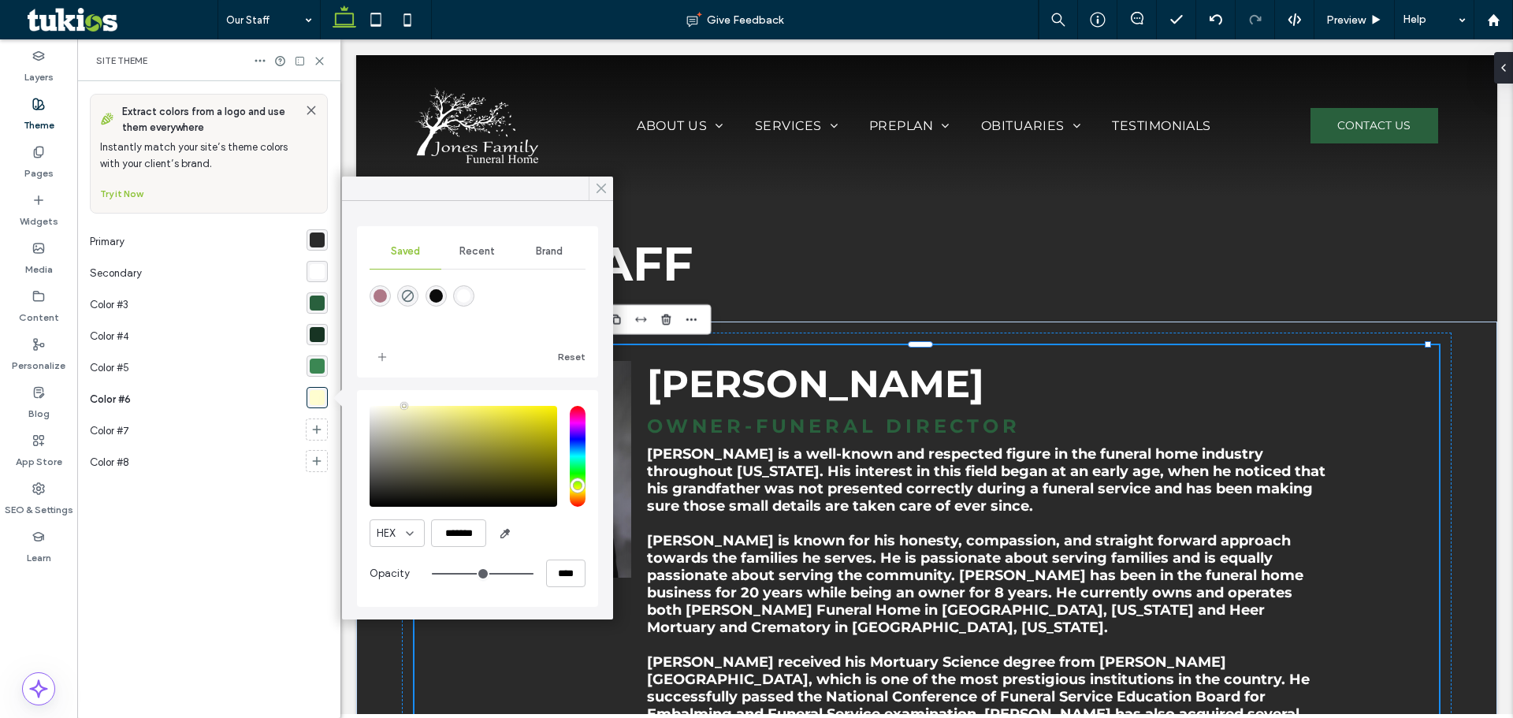
click at [599, 182] on icon at bounding box center [601, 188] width 14 height 14
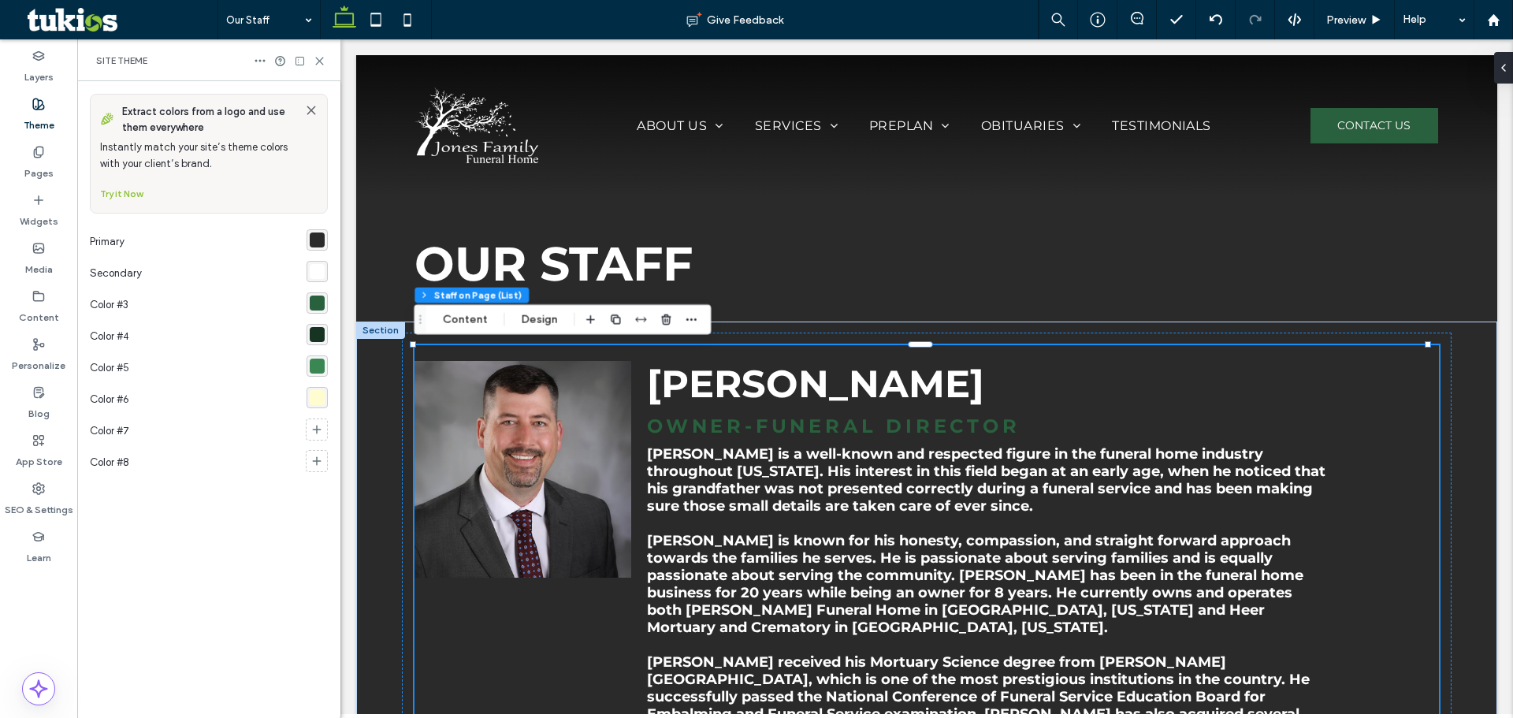
click at [823, 556] on p "Javan is known for his honesty, compassion, and straight forward approach towar…" at bounding box center [986, 584] width 679 height 104
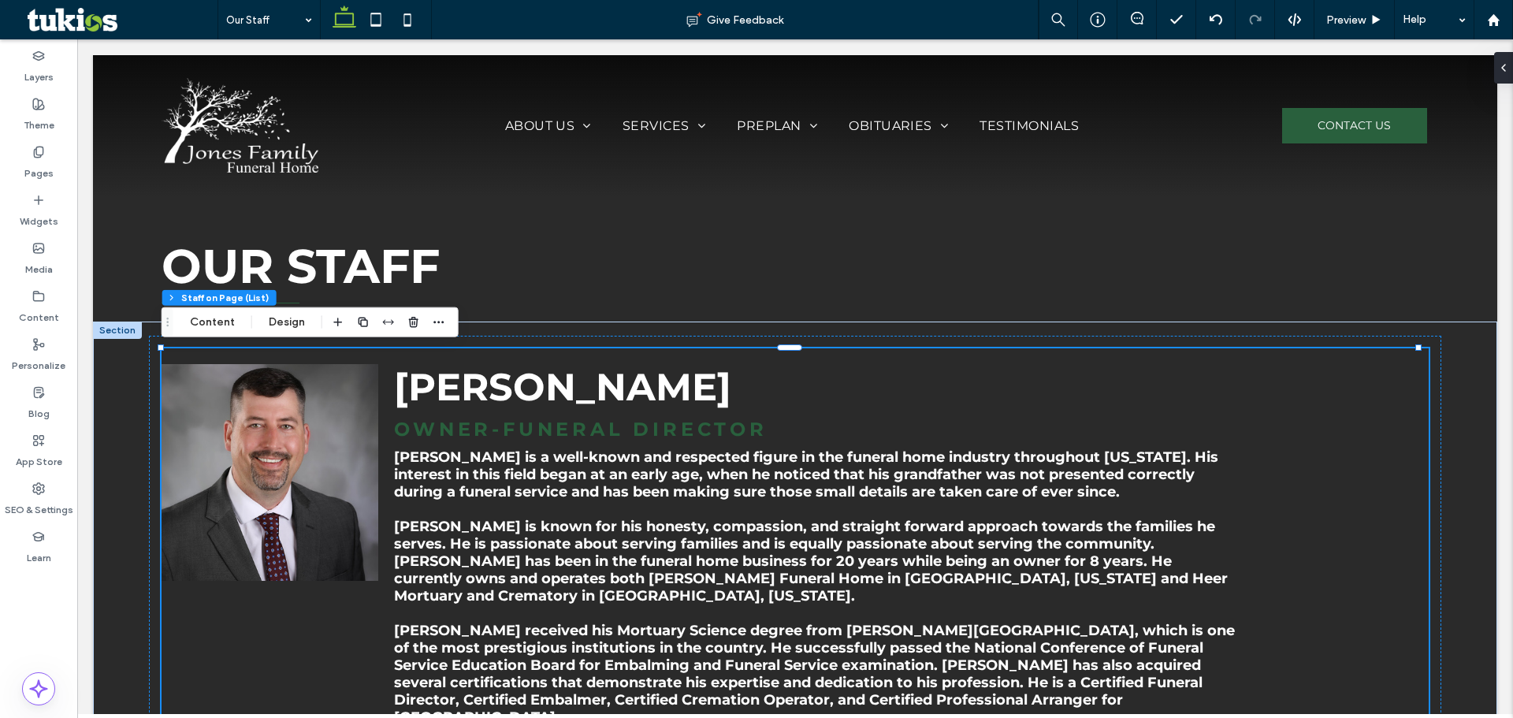
click at [411, 441] on div "Javan Jones Owner-Funeral Director Javan Jones is a well-known and respected fi…" at bounding box center [810, 683] width 849 height 671
click at [282, 319] on button "Design" at bounding box center [286, 322] width 57 height 19
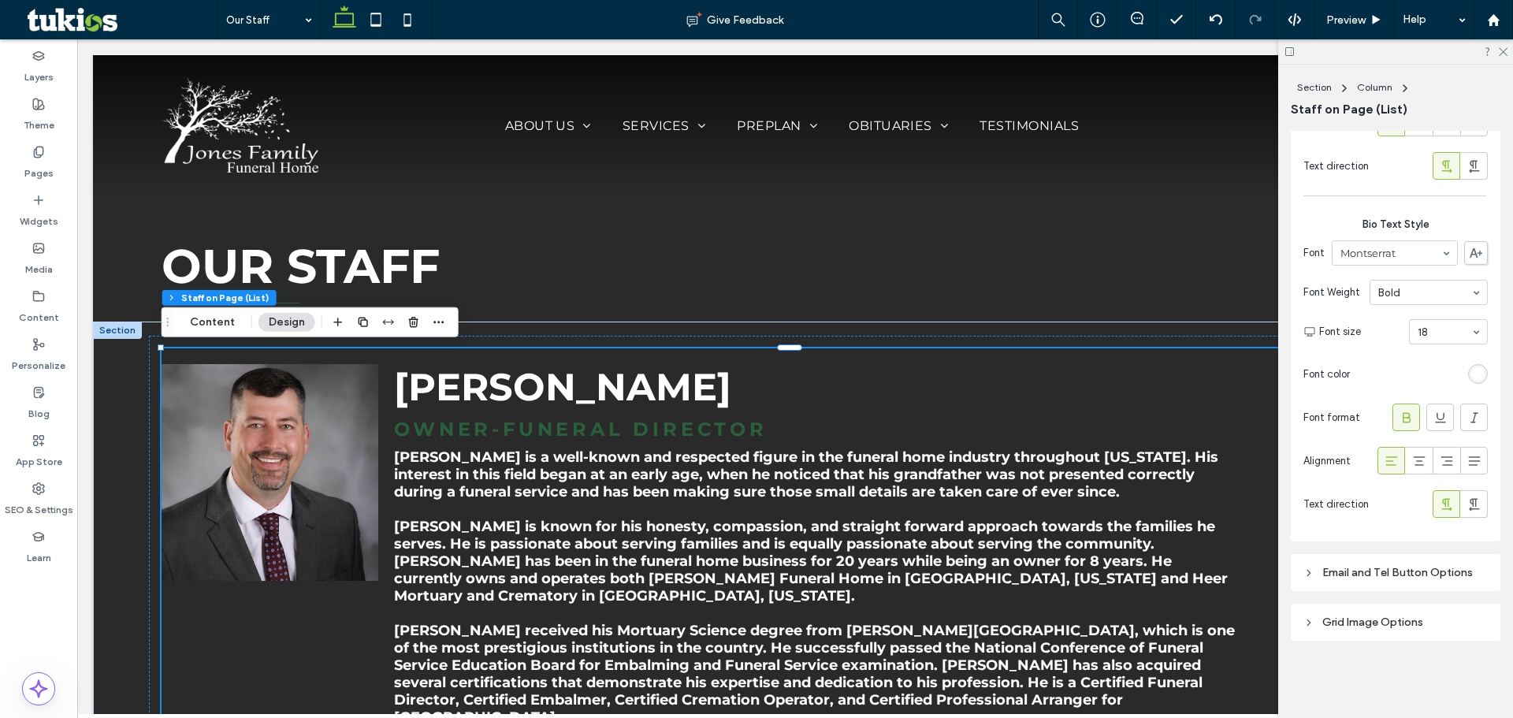
click at [1471, 377] on div "rgb(255, 255, 255)" at bounding box center [1477, 373] width 13 height 13
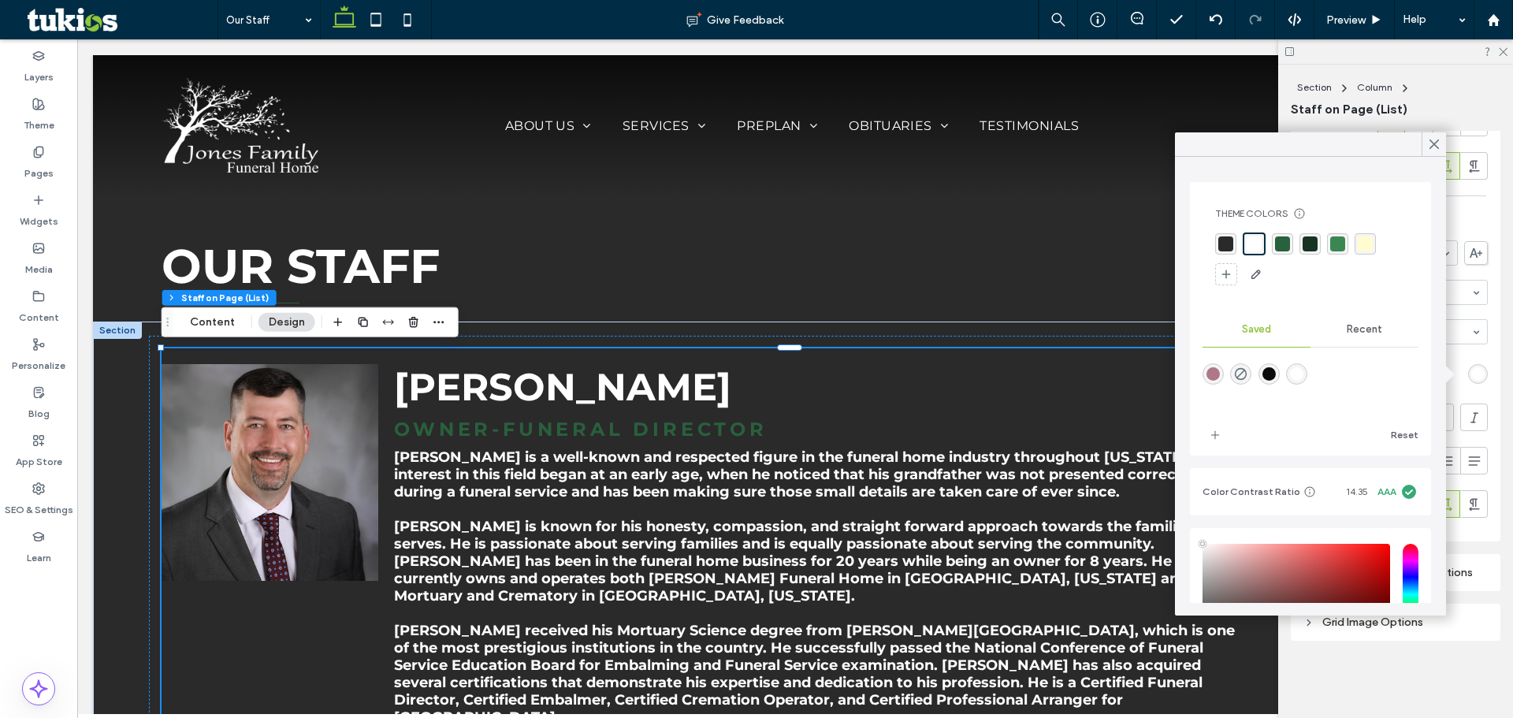
click at [1367, 247] on div "rgba(255, 253, 208, 1)" at bounding box center [1365, 243] width 15 height 15
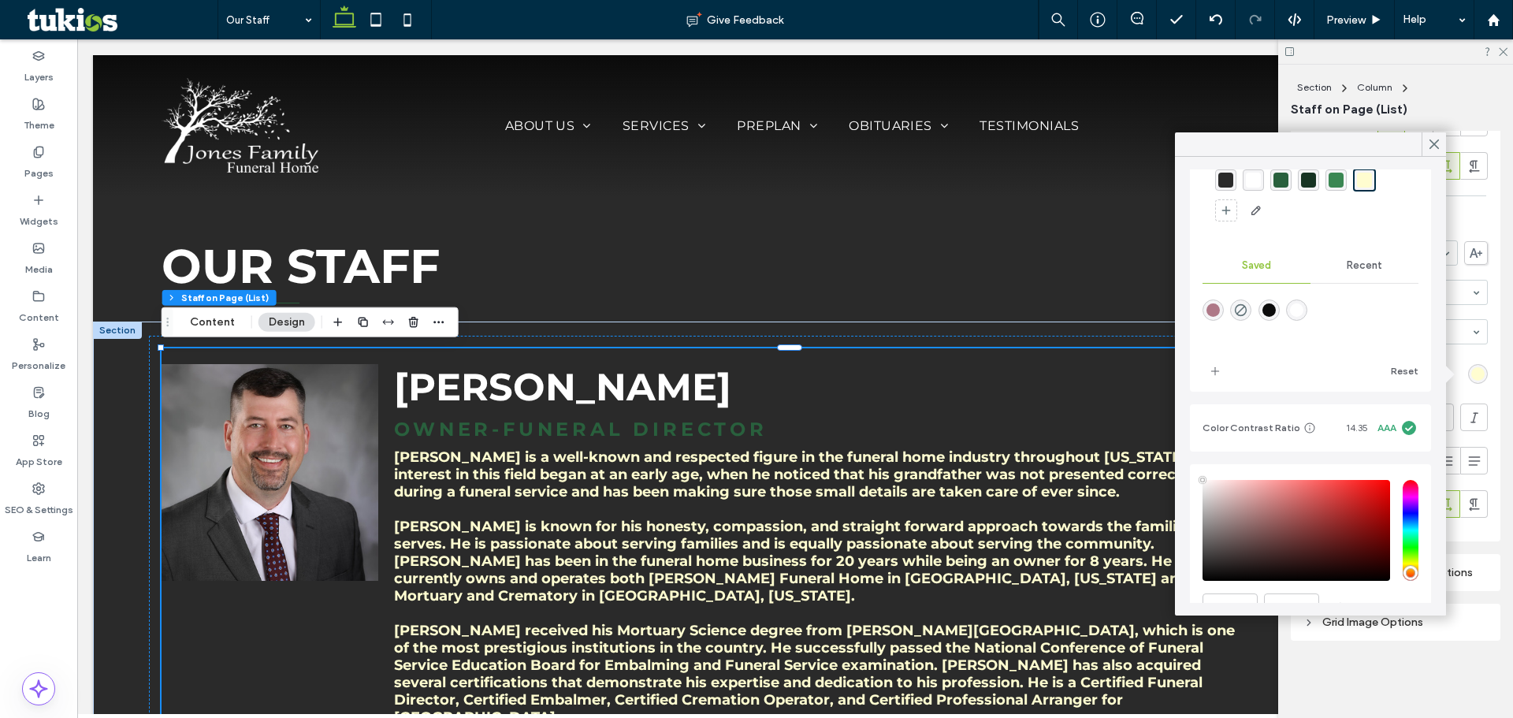
scroll to position [142, 0]
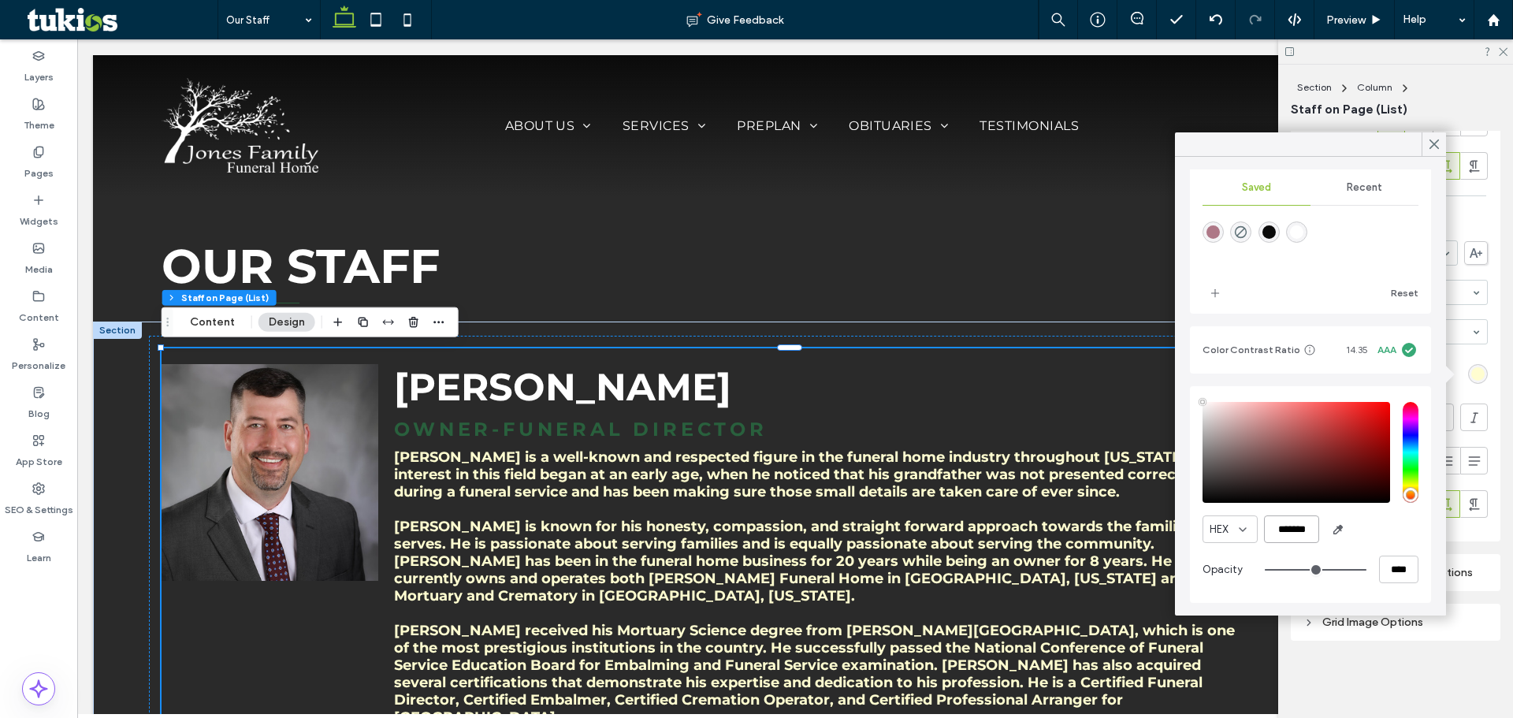
drag, startPoint x: 1286, startPoint y: 527, endPoint x: 1367, endPoint y: 519, distance: 80.8
click at [1367, 519] on div "HEX *******" at bounding box center [1311, 529] width 216 height 28
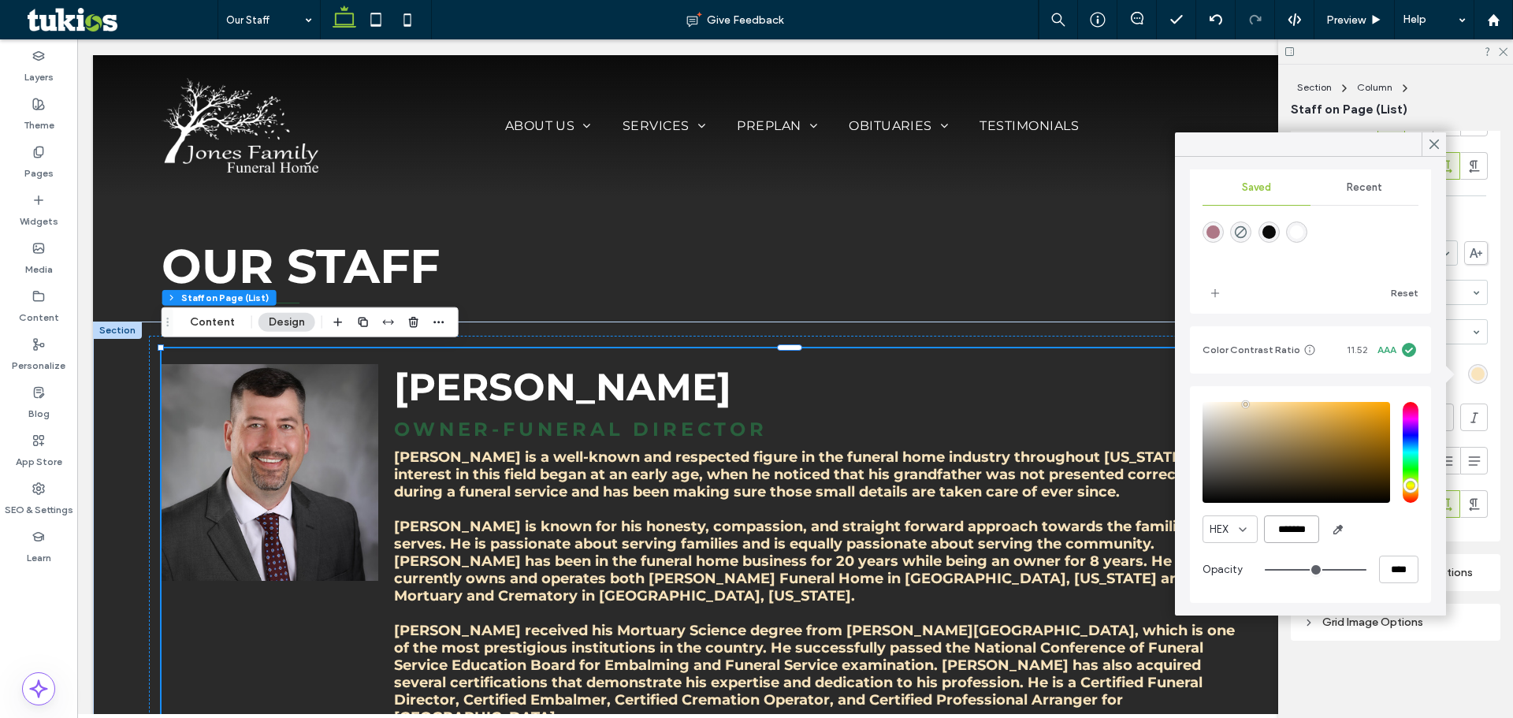
drag, startPoint x: 1279, startPoint y: 529, endPoint x: 1314, endPoint y: 526, distance: 34.8
click at [1314, 526] on input "*******" at bounding box center [1291, 529] width 55 height 28
drag, startPoint x: 1285, startPoint y: 528, endPoint x: 1321, endPoint y: 526, distance: 35.5
click at [1321, 526] on div "HEX *******" at bounding box center [1311, 529] width 216 height 28
drag, startPoint x: 1283, startPoint y: 534, endPoint x: 1321, endPoint y: 537, distance: 38.0
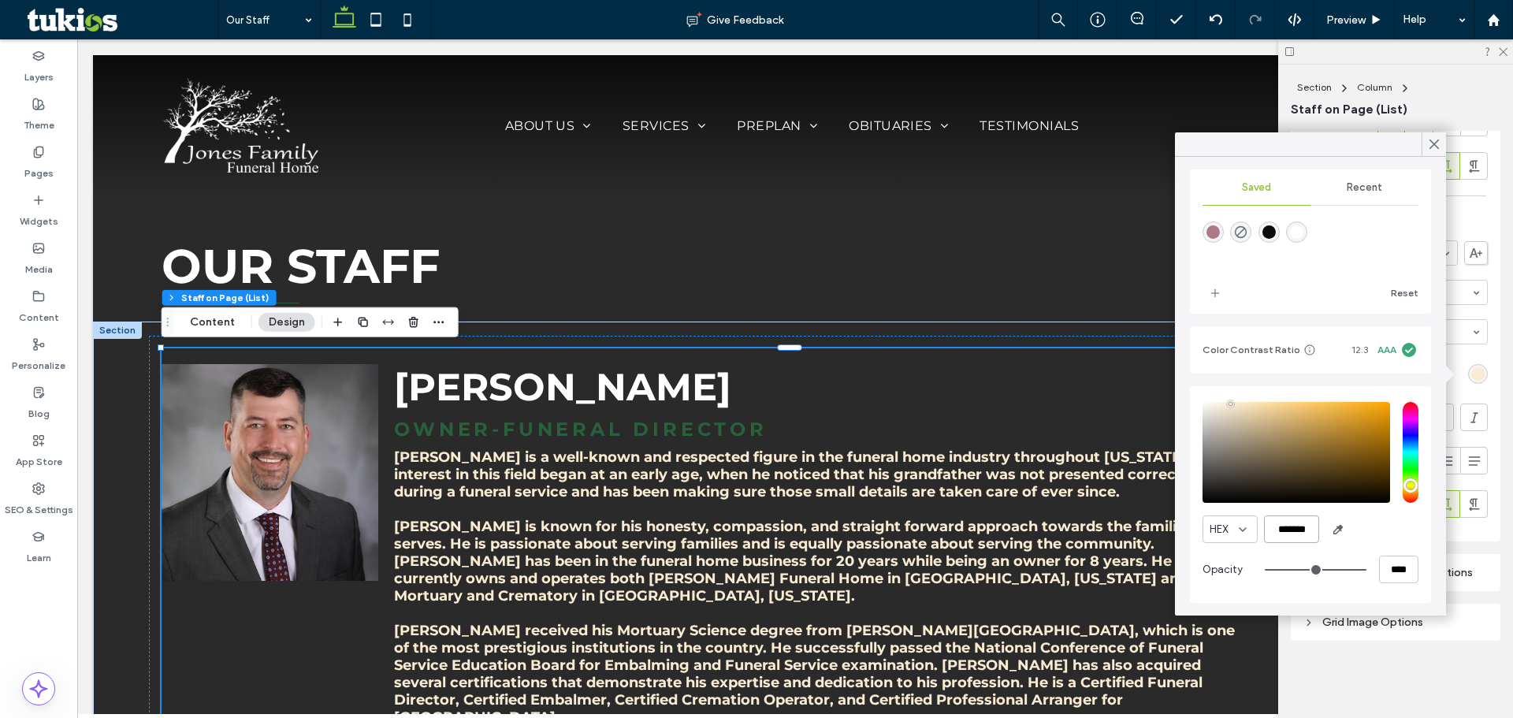
click at [1321, 537] on div "HEX *******" at bounding box center [1311, 529] width 216 height 28
drag, startPoint x: 1277, startPoint y: 530, endPoint x: 1334, endPoint y: 529, distance: 56.7
click at [1334, 529] on div "HEX *******" at bounding box center [1311, 529] width 216 height 28
type input "*******"
click at [1437, 139] on icon at bounding box center [1434, 144] width 14 height 14
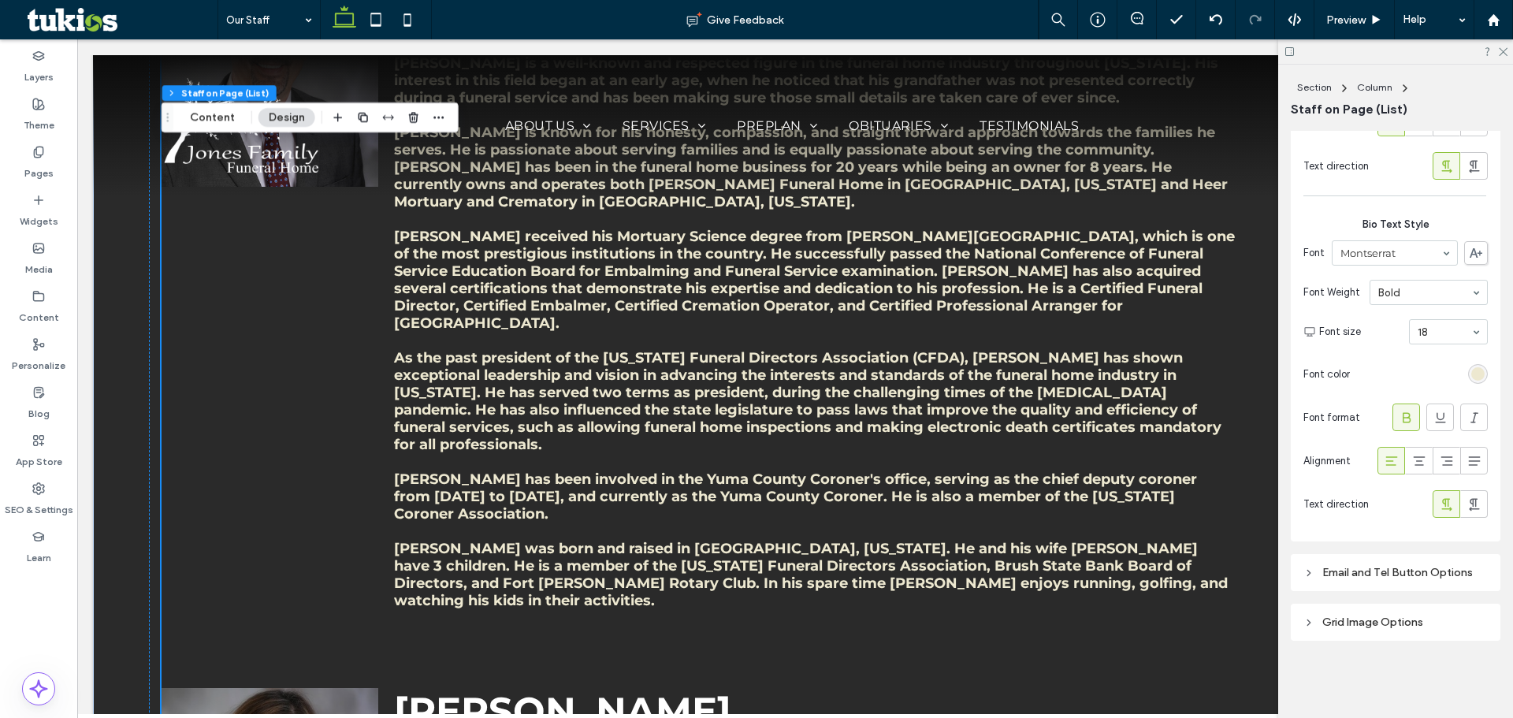
scroll to position [709, 0]
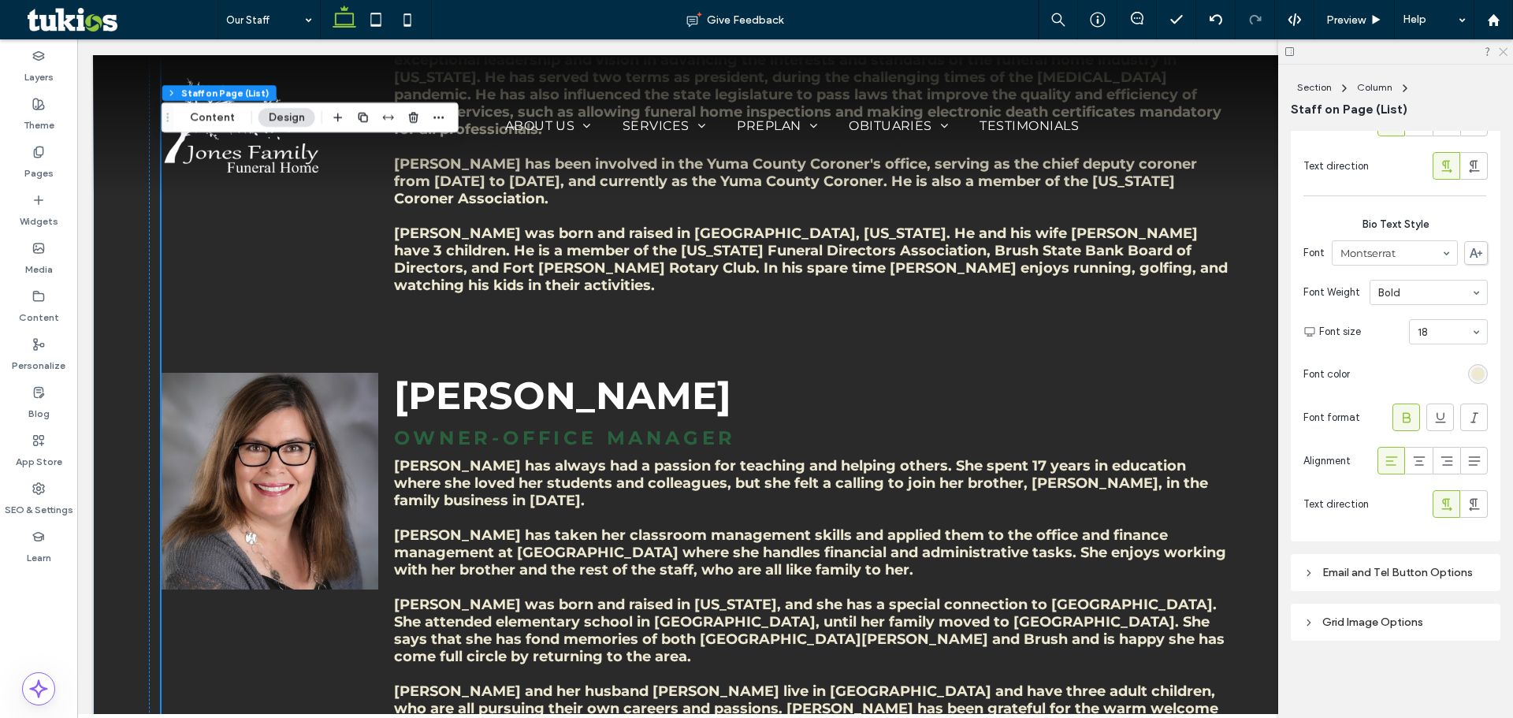
click at [1503, 51] on use at bounding box center [1503, 52] width 9 height 9
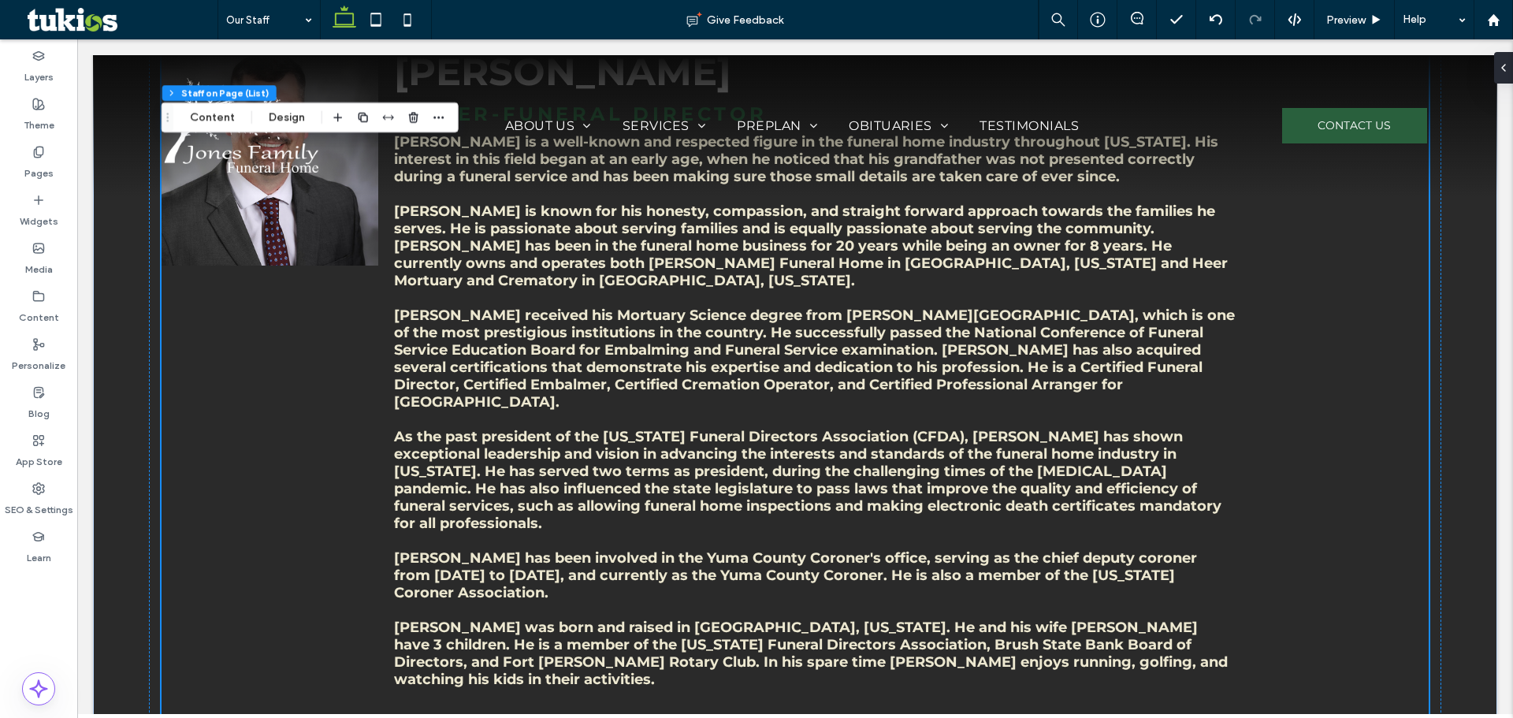
scroll to position [0, 0]
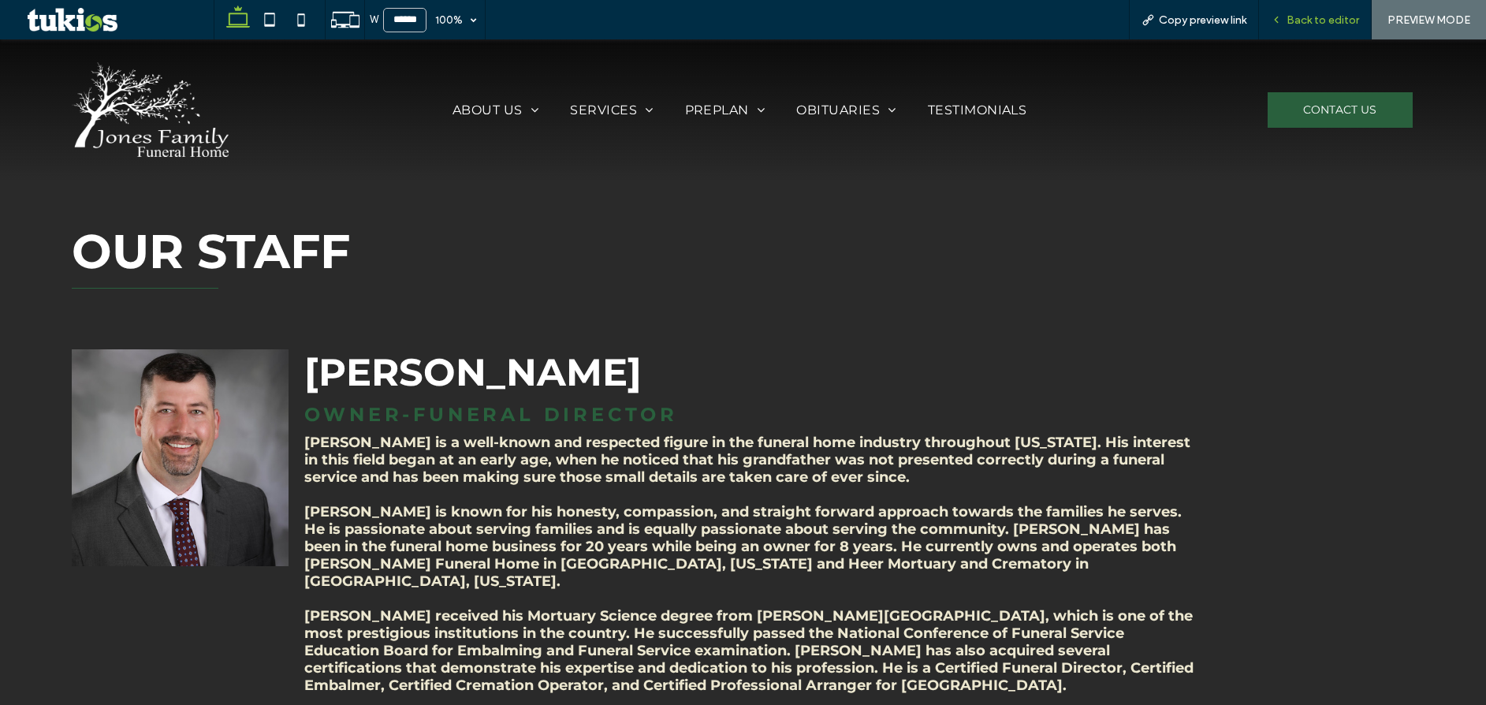
click at [1313, 3] on div "Back to editor" at bounding box center [1315, 19] width 113 height 39
click at [1346, 16] on span "Back to editor" at bounding box center [1322, 19] width 73 height 13
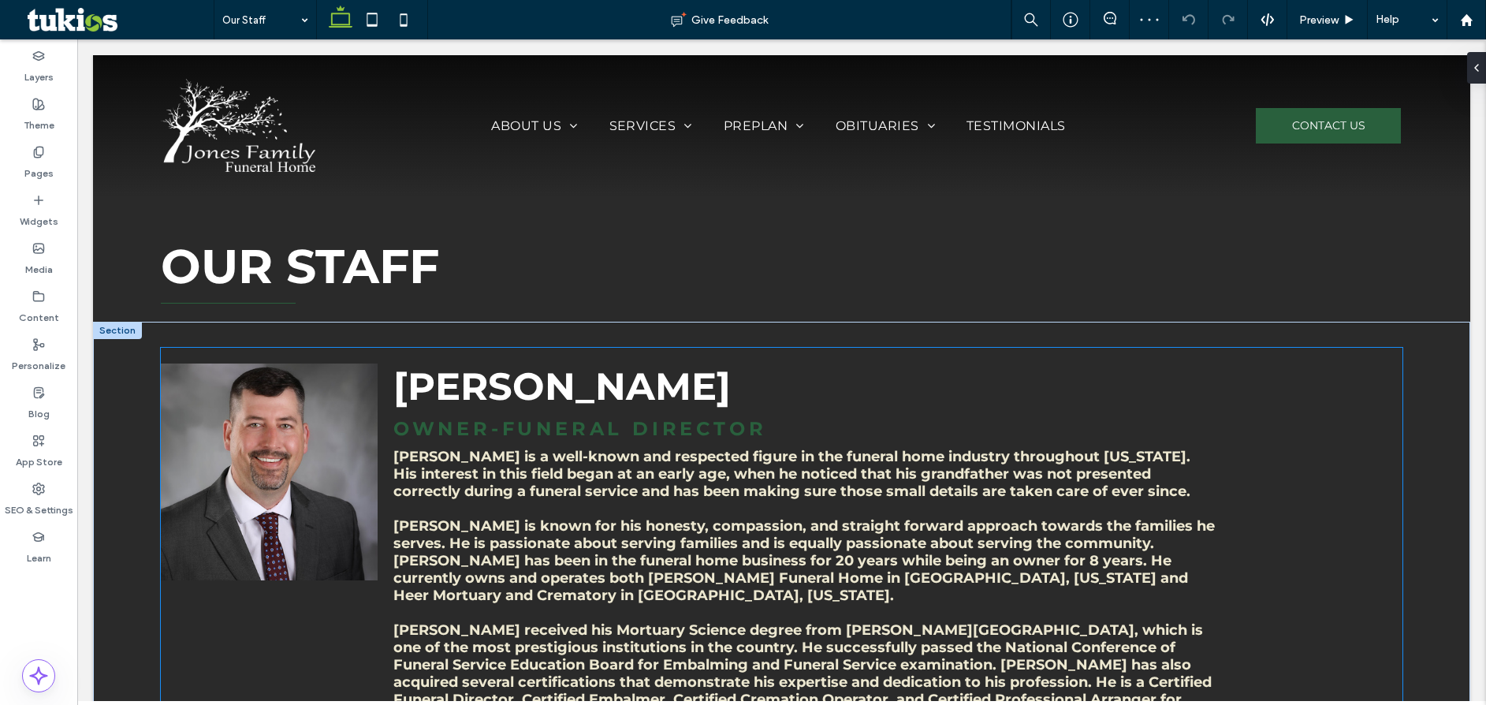
click at [821, 489] on p "Javan Jones is a well-known and respected figure in the funeral home industry t…" at bounding box center [805, 474] width 824 height 52
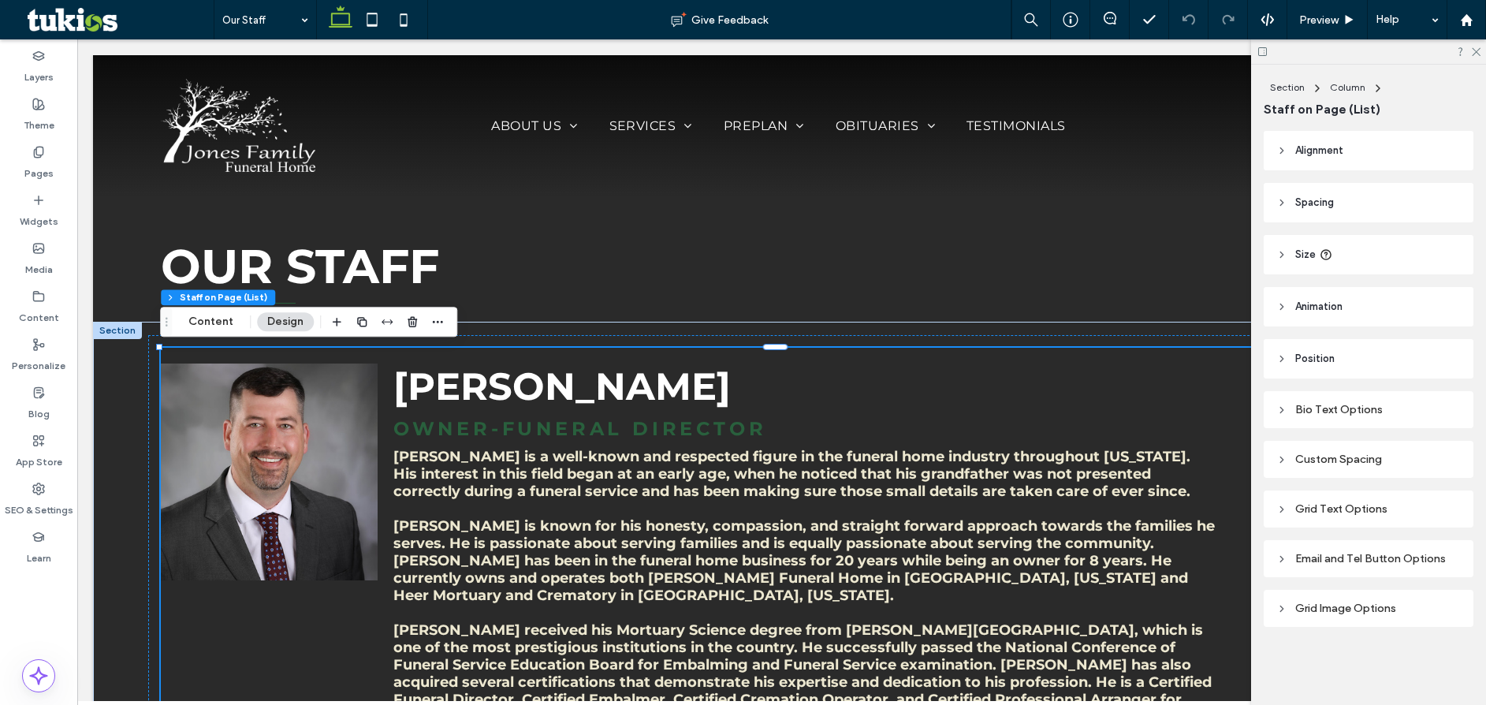
click at [1338, 415] on div "Bio Text Options" at bounding box center [1368, 409] width 184 height 13
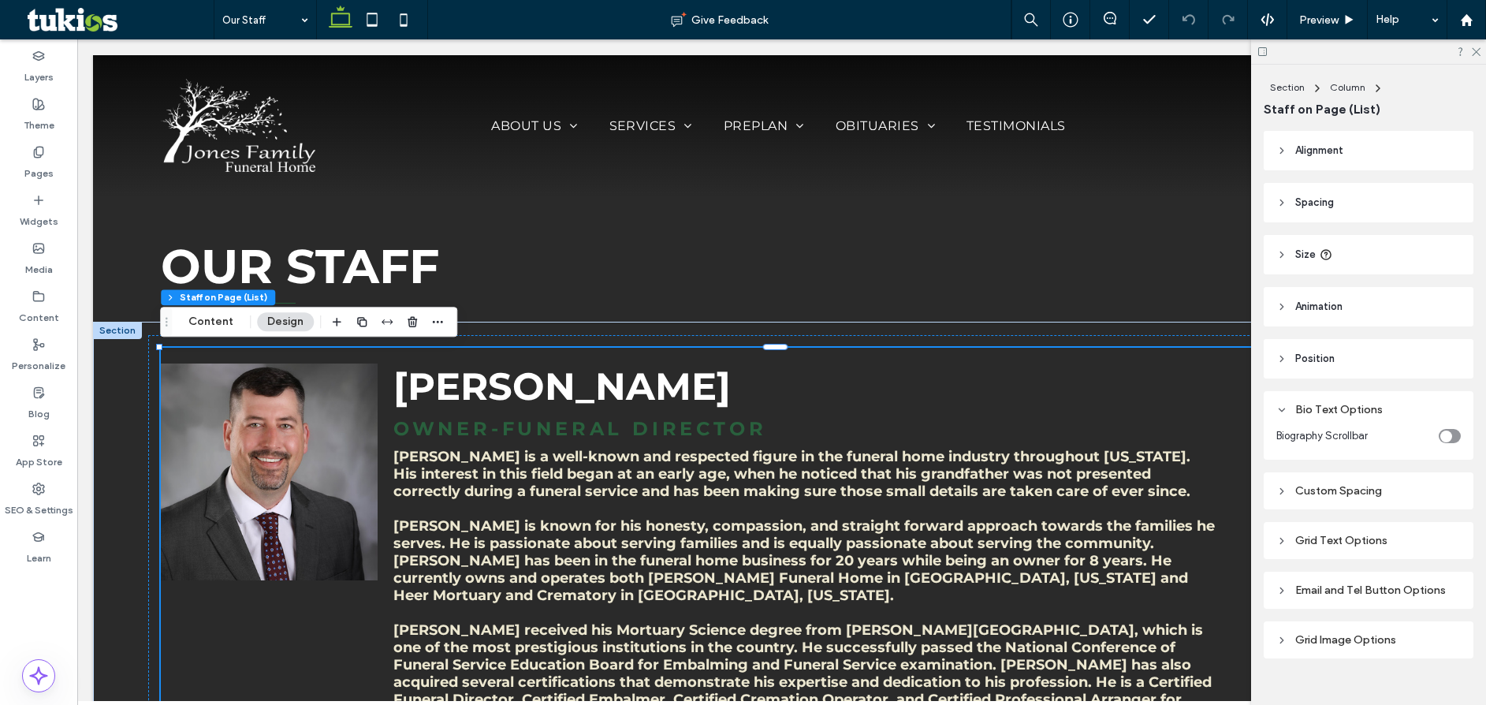
click at [1352, 405] on div "Bio Text Options" at bounding box center [1368, 409] width 184 height 13
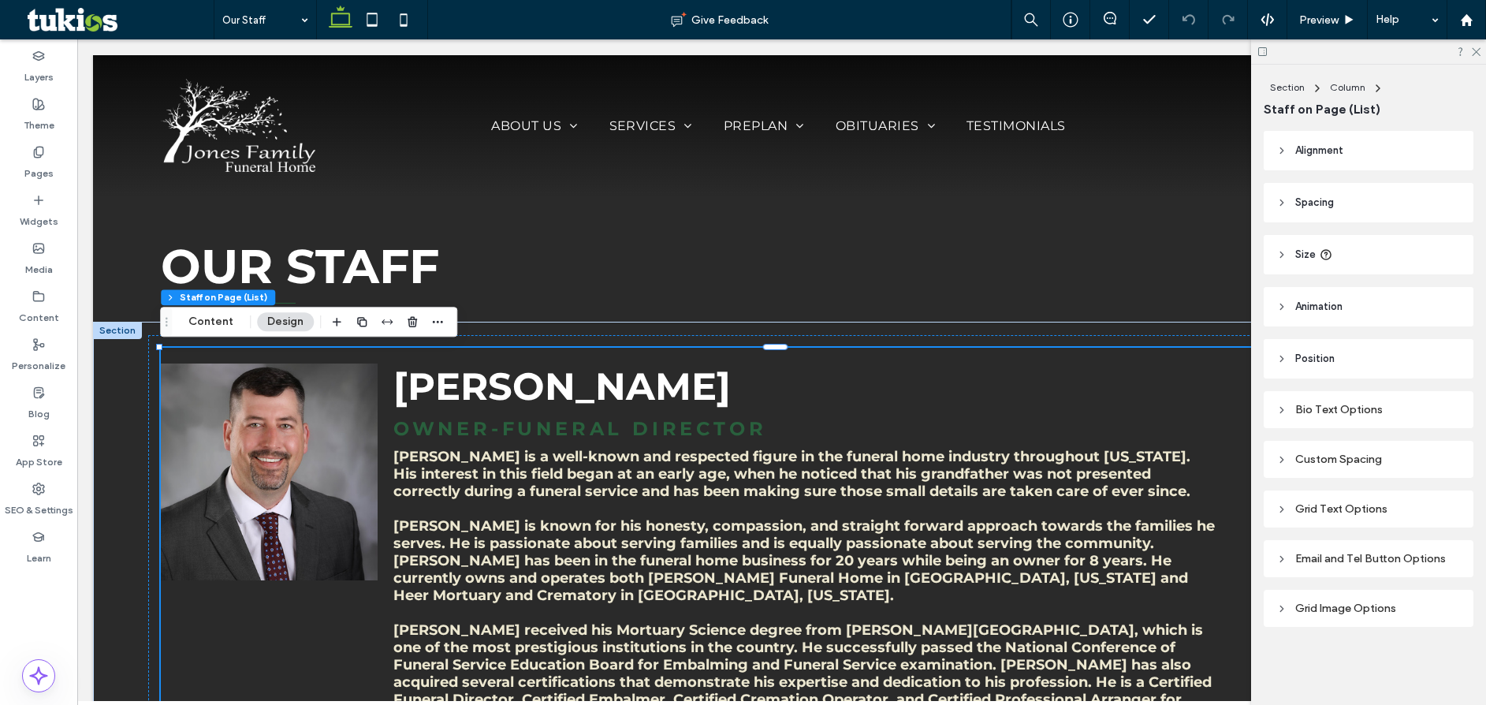
click at [1343, 459] on div "Custom Spacing" at bounding box center [1368, 458] width 184 height 13
click at [1337, 521] on div "Grid Text Options" at bounding box center [1368, 508] width 210 height 37
click at [1338, 515] on div "Grid Text Options" at bounding box center [1368, 508] width 184 height 21
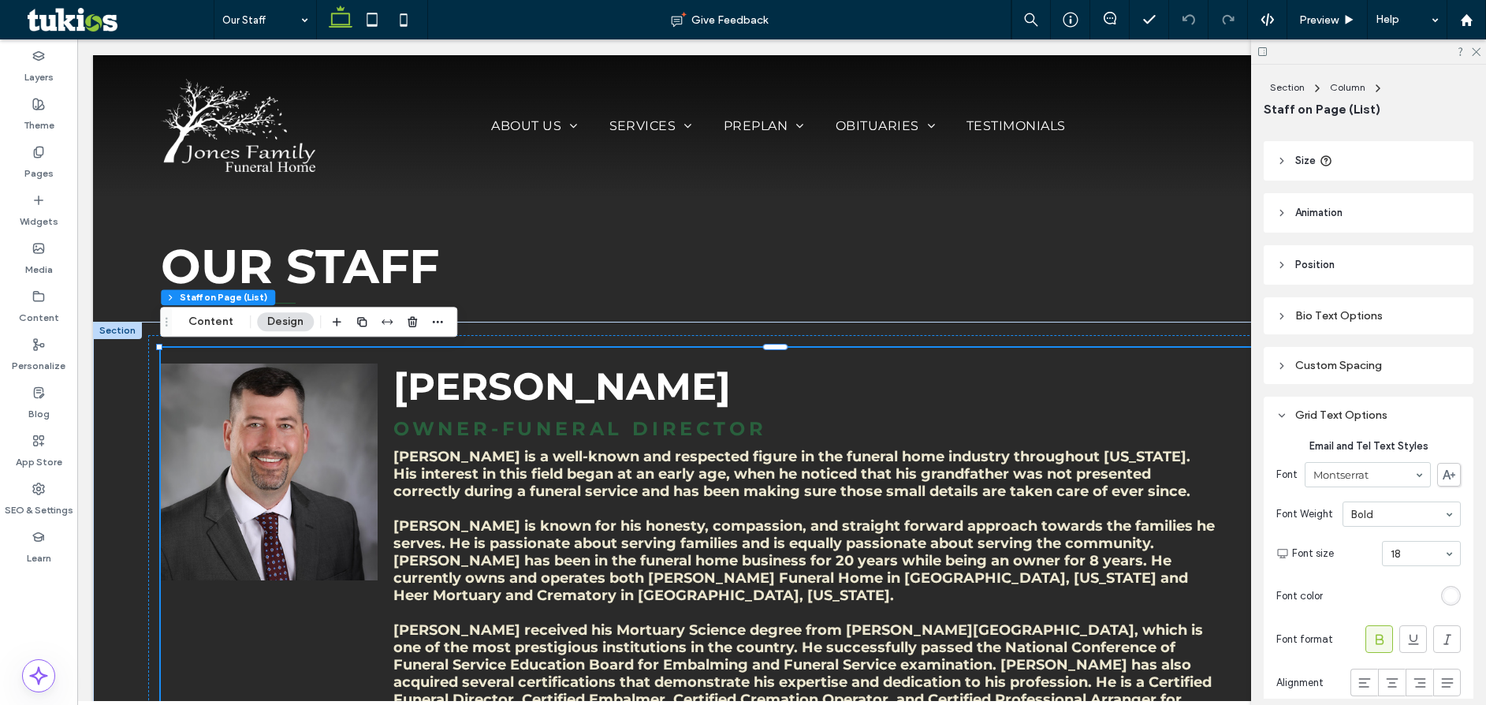
scroll to position [236, 0]
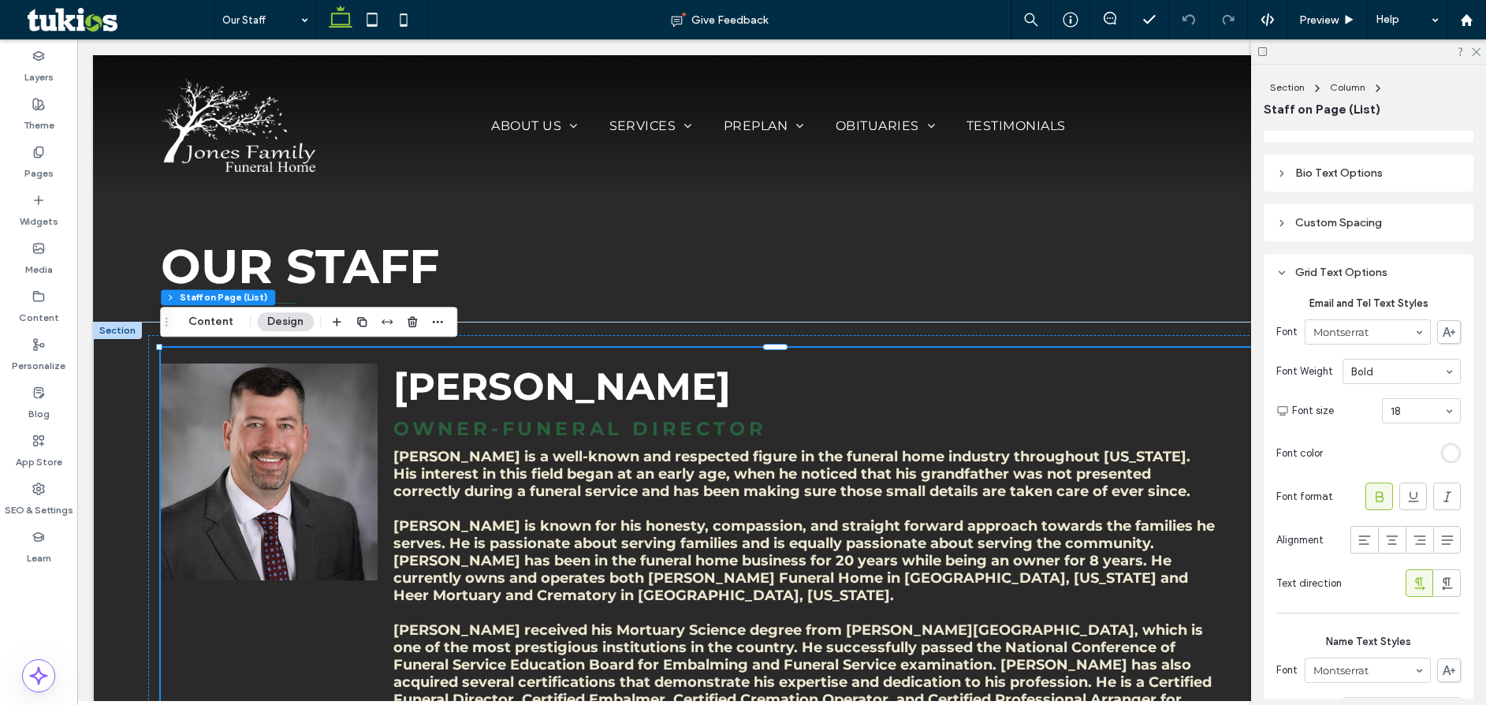
click at [1444, 451] on div "rgb(255, 255, 255)" at bounding box center [1450, 452] width 13 height 13
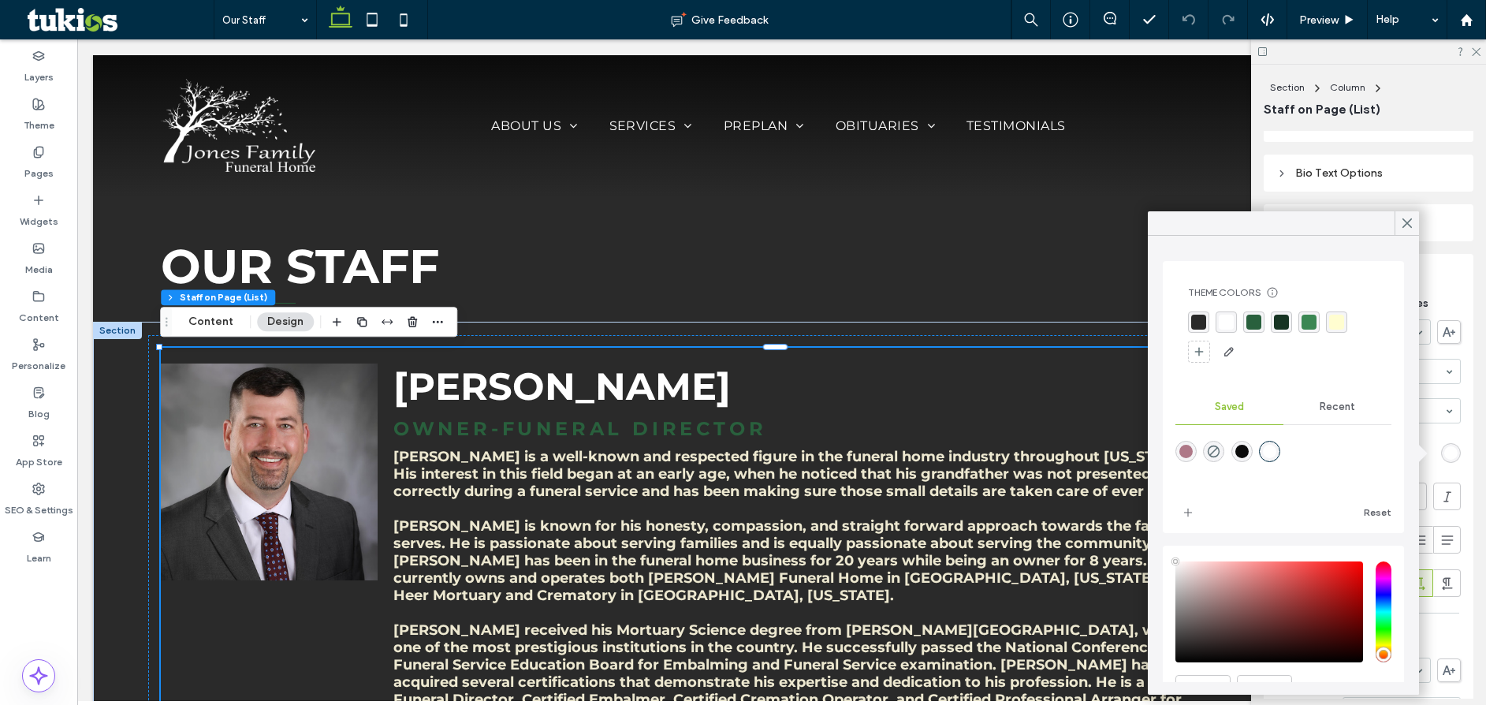
click at [1336, 326] on div "rgba(255, 253, 208, 1)" at bounding box center [1336, 321] width 15 height 15
click at [1339, 314] on div "rgba(255, 253, 208, 1)" at bounding box center [1337, 322] width 23 height 23
click at [1214, 323] on div at bounding box center [1283, 338] width 191 height 54
click at [1220, 325] on div "rgba(255, 255, 255, 1)" at bounding box center [1225, 322] width 15 height 15
click at [1402, 220] on icon at bounding box center [1407, 223] width 14 height 14
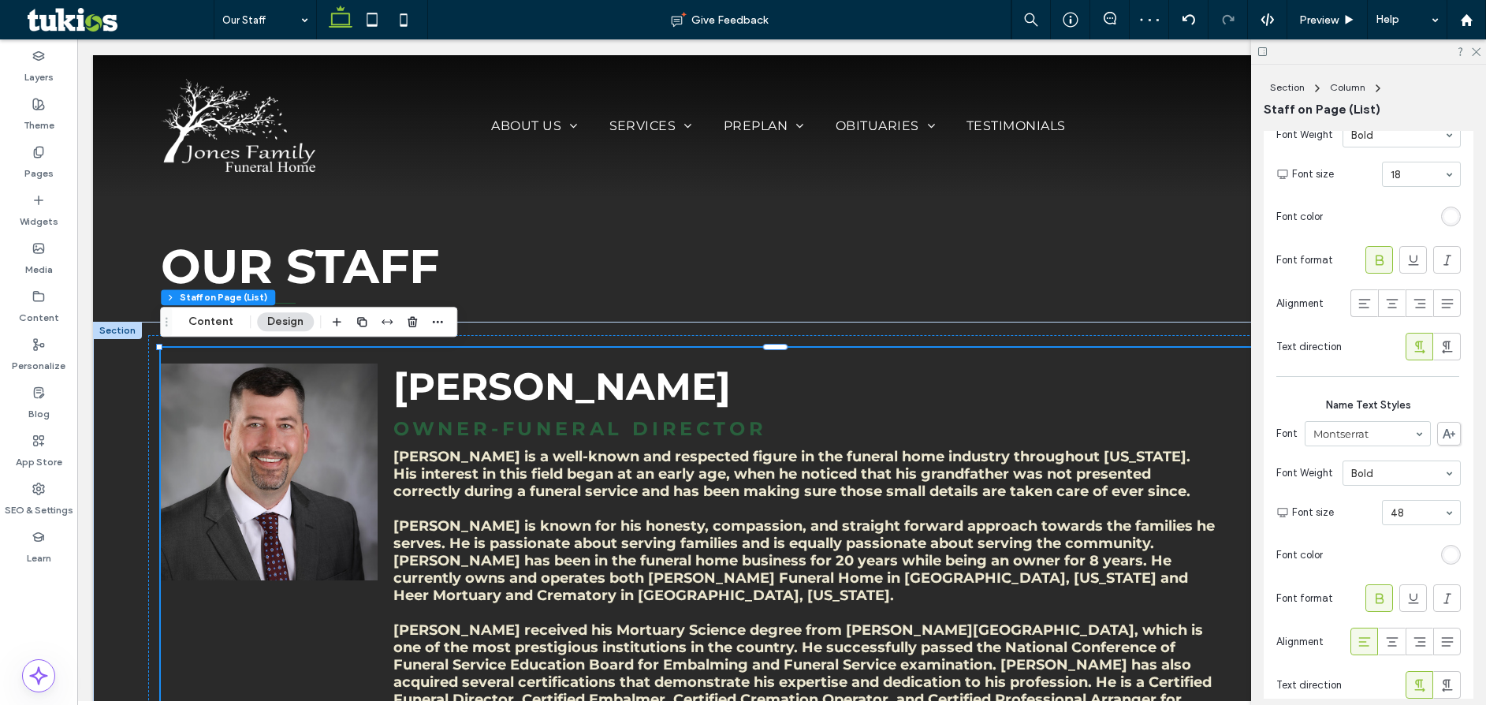
scroll to position [552, 0]
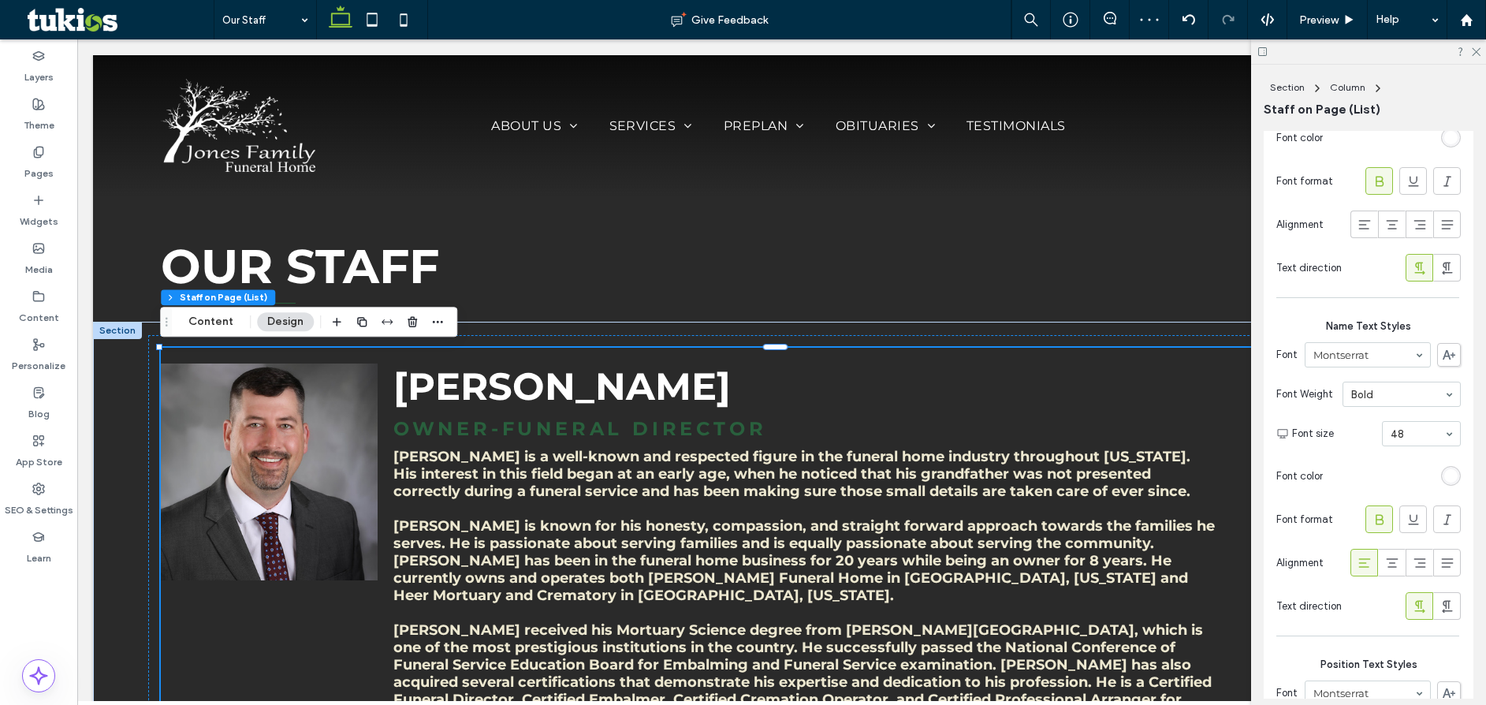
click at [1444, 479] on div "rgb(255, 255, 255)" at bounding box center [1450, 475] width 13 height 13
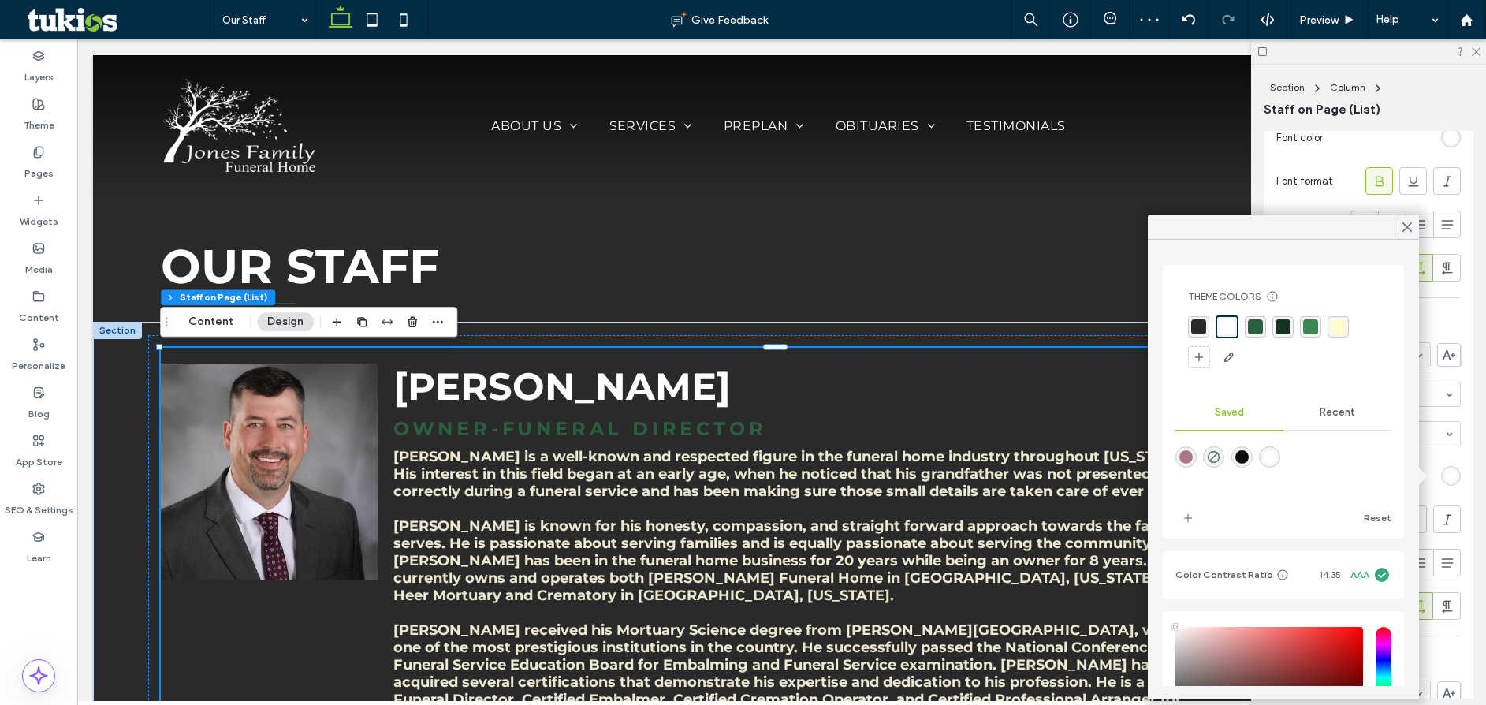
click at [1346, 324] on div "rgba(255, 253, 208, 1)" at bounding box center [1337, 326] width 21 height 21
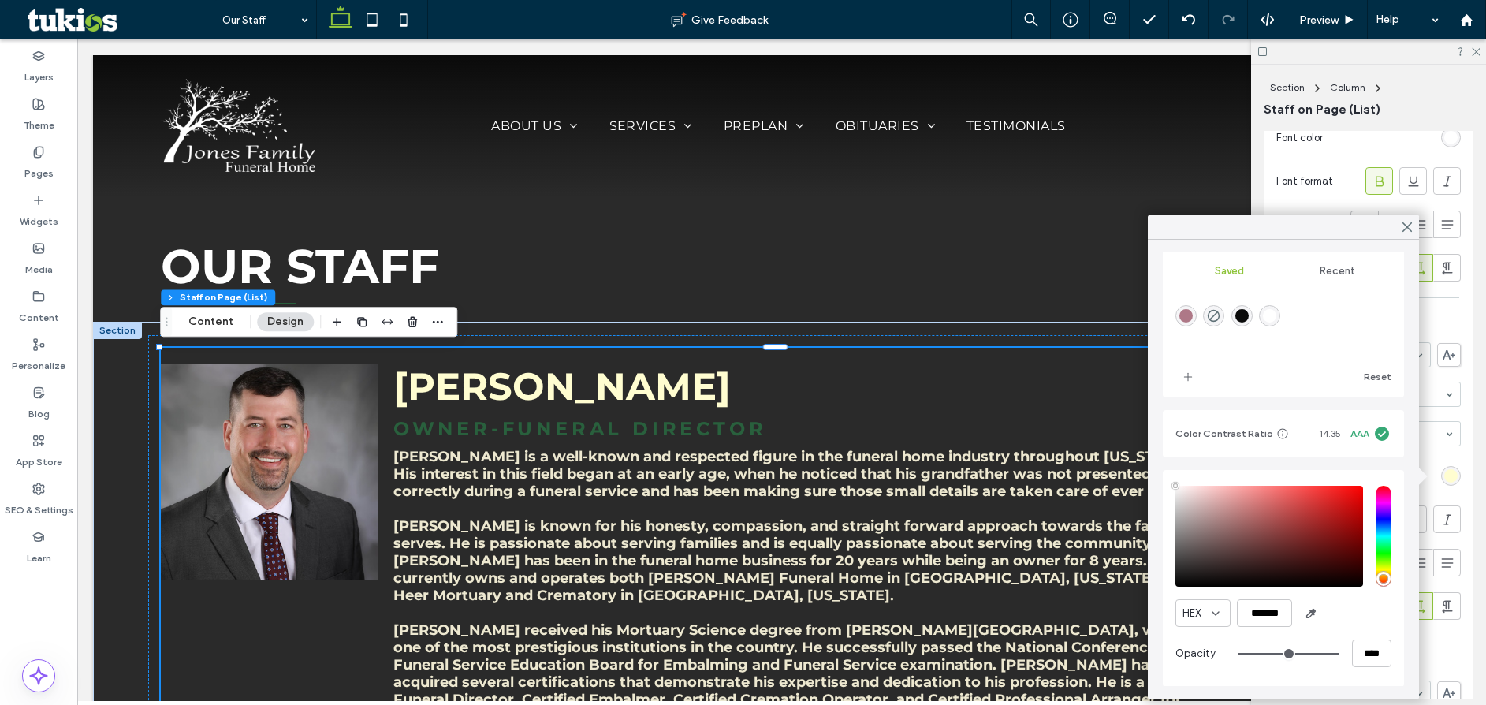
scroll to position [142, 0]
drag, startPoint x: 1255, startPoint y: 615, endPoint x: 1289, endPoint y: 609, distance: 33.6
click at [1289, 609] on input "*******" at bounding box center [1264, 612] width 55 height 28
click at [1271, 617] on input "*******" at bounding box center [1264, 612] width 55 height 28
drag, startPoint x: 1277, startPoint y: 612, endPoint x: 1255, endPoint y: 611, distance: 21.3
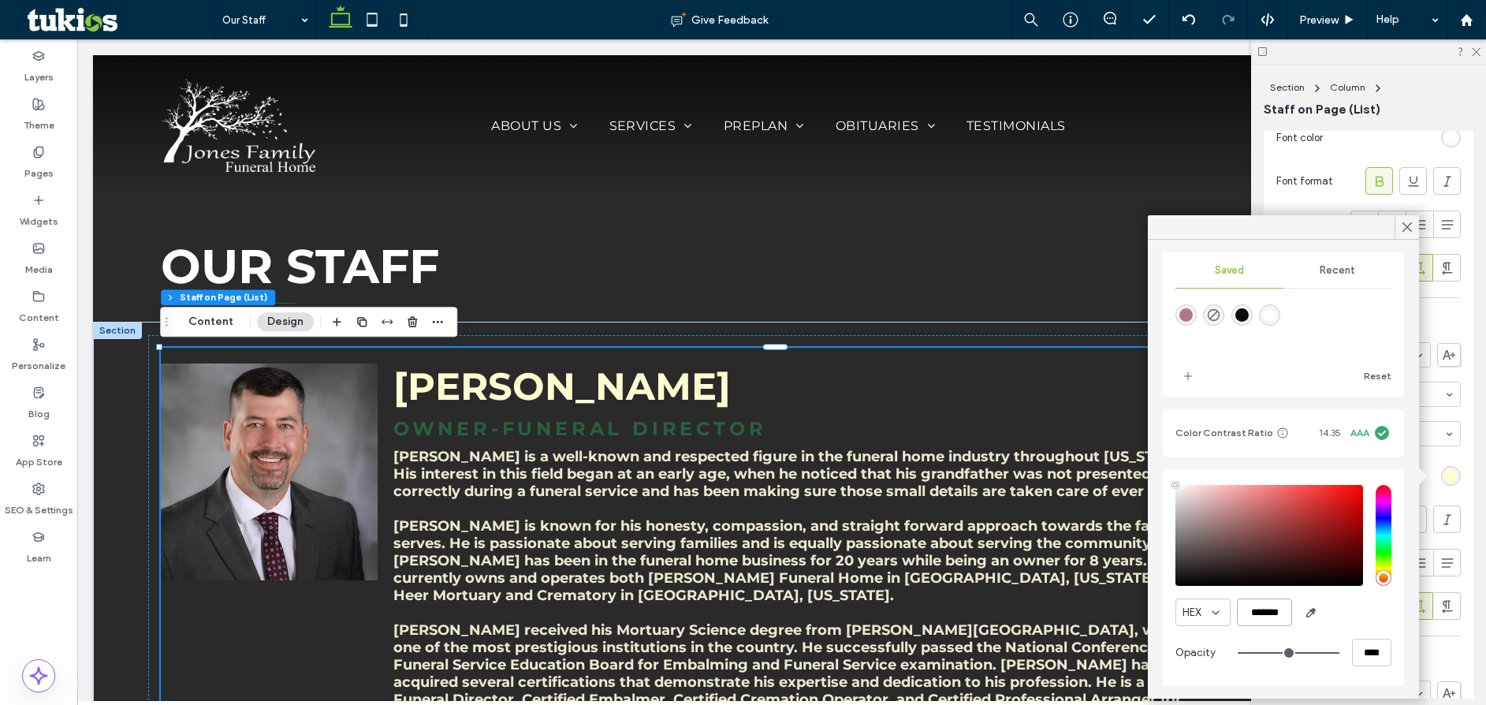
click at [1255, 611] on input "*******" at bounding box center [1264, 612] width 55 height 28
click at [1192, 376] on use "add color" at bounding box center [1188, 376] width 8 height 8
click at [1192, 377] on icon "add color" at bounding box center [1187, 376] width 13 height 13
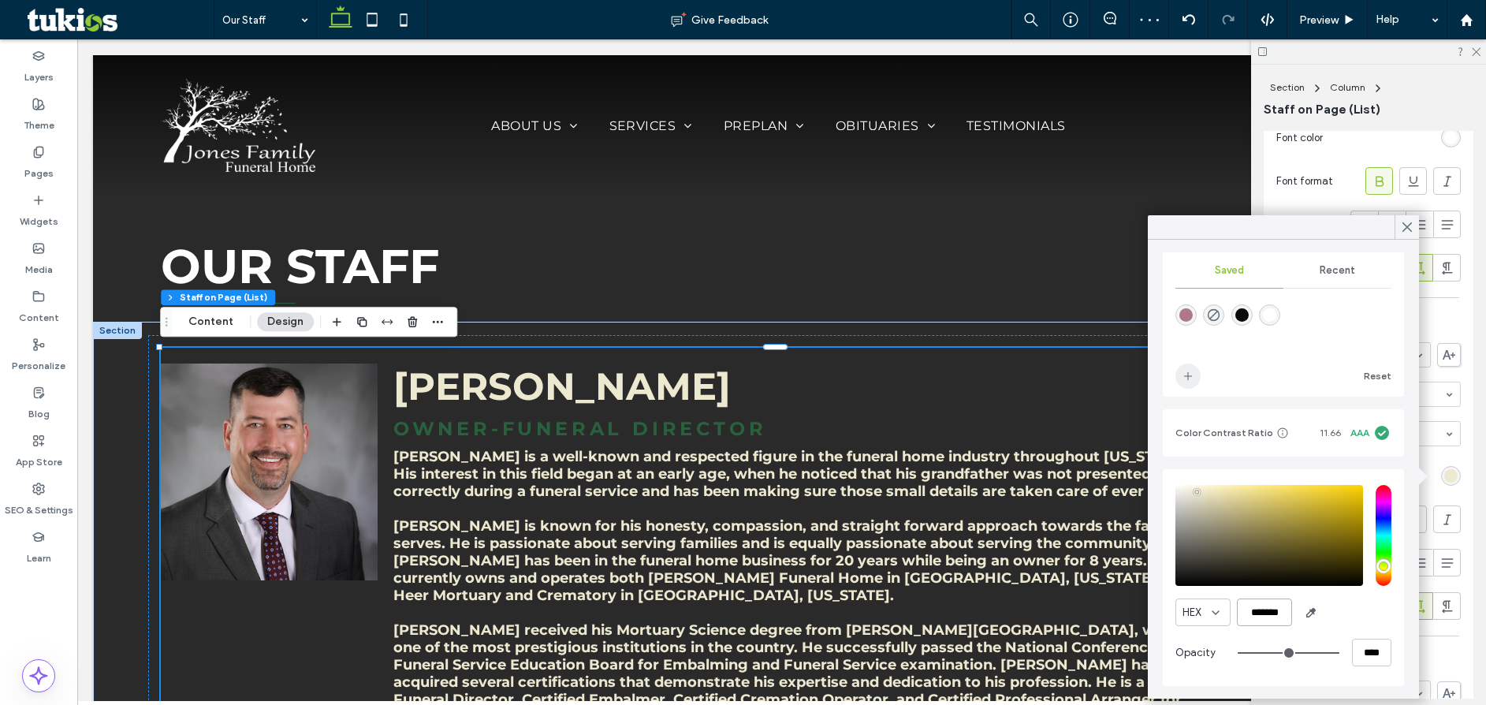
type input "*******"
click at [1193, 377] on icon "add color" at bounding box center [1187, 376] width 13 height 13
click at [741, 370] on h2 "Javan Jones" at bounding box center [805, 386] width 824 height 46
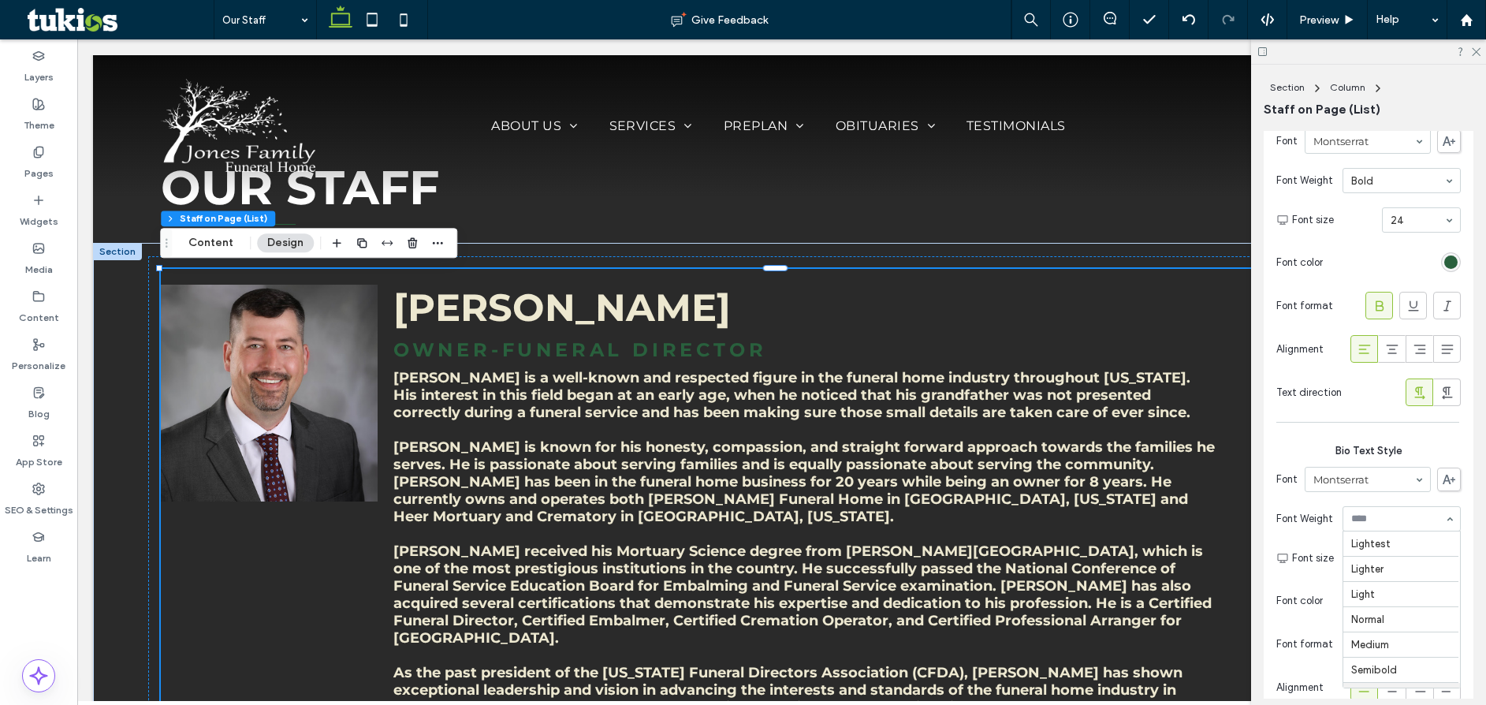
scroll to position [70, 0]
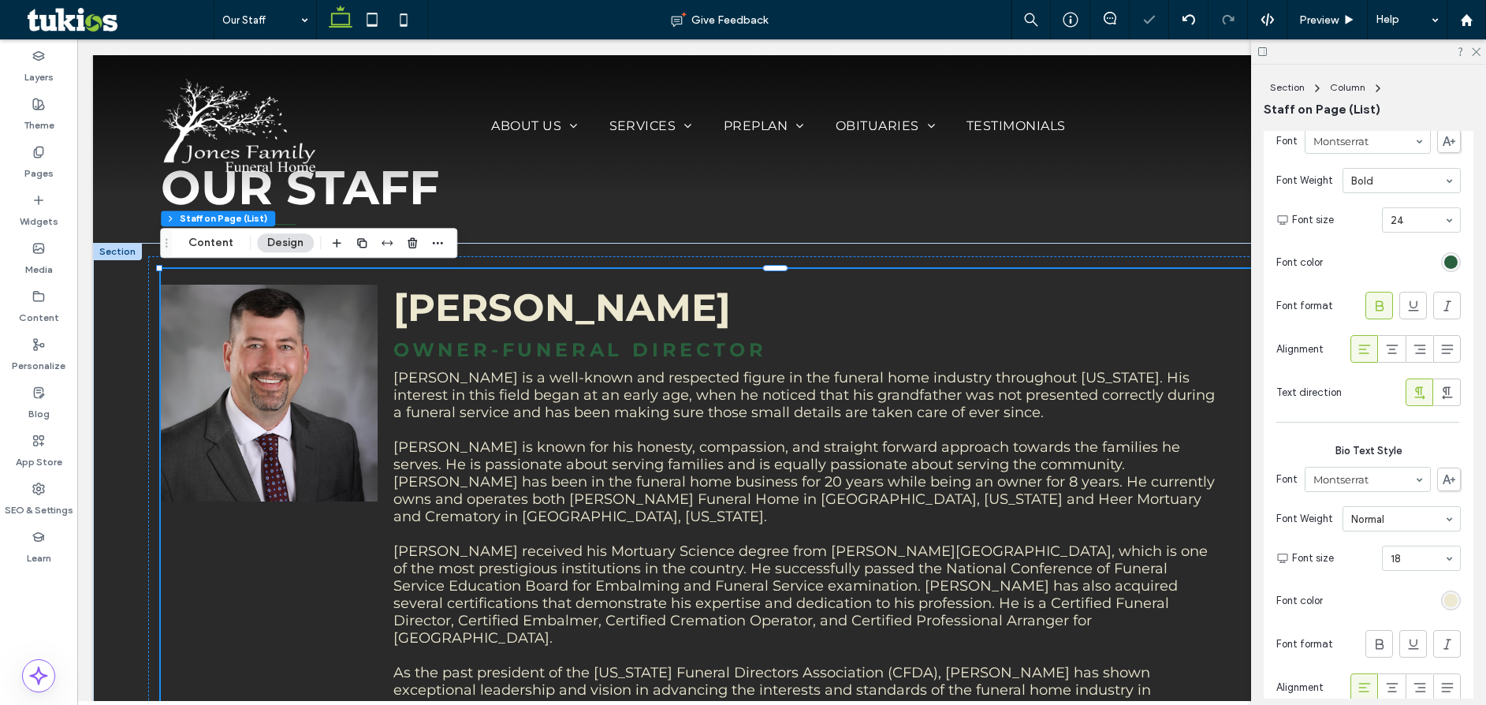
click at [1106, 345] on h4 "Owner-Funeral Director" at bounding box center [805, 349] width 824 height 23
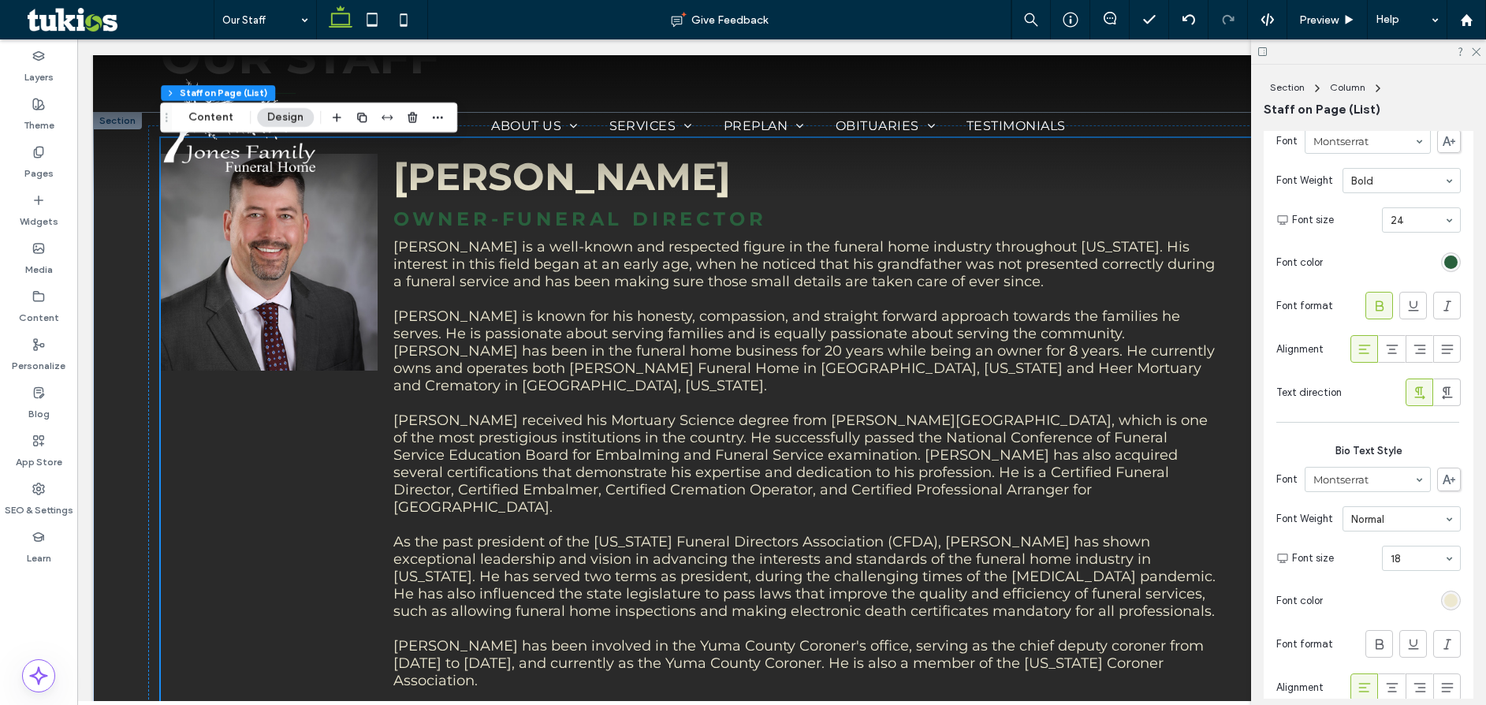
scroll to position [0, 0]
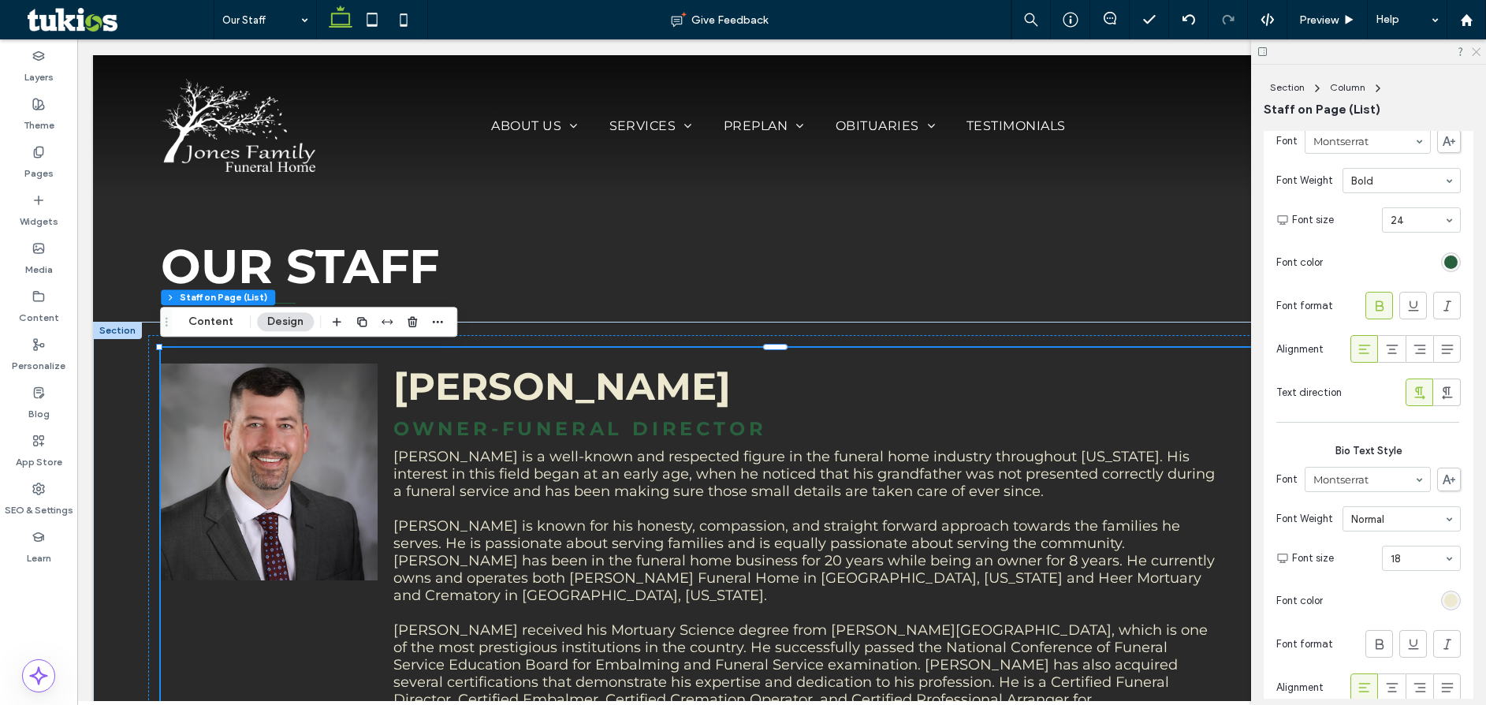
click at [1477, 53] on use at bounding box center [1475, 52] width 9 height 9
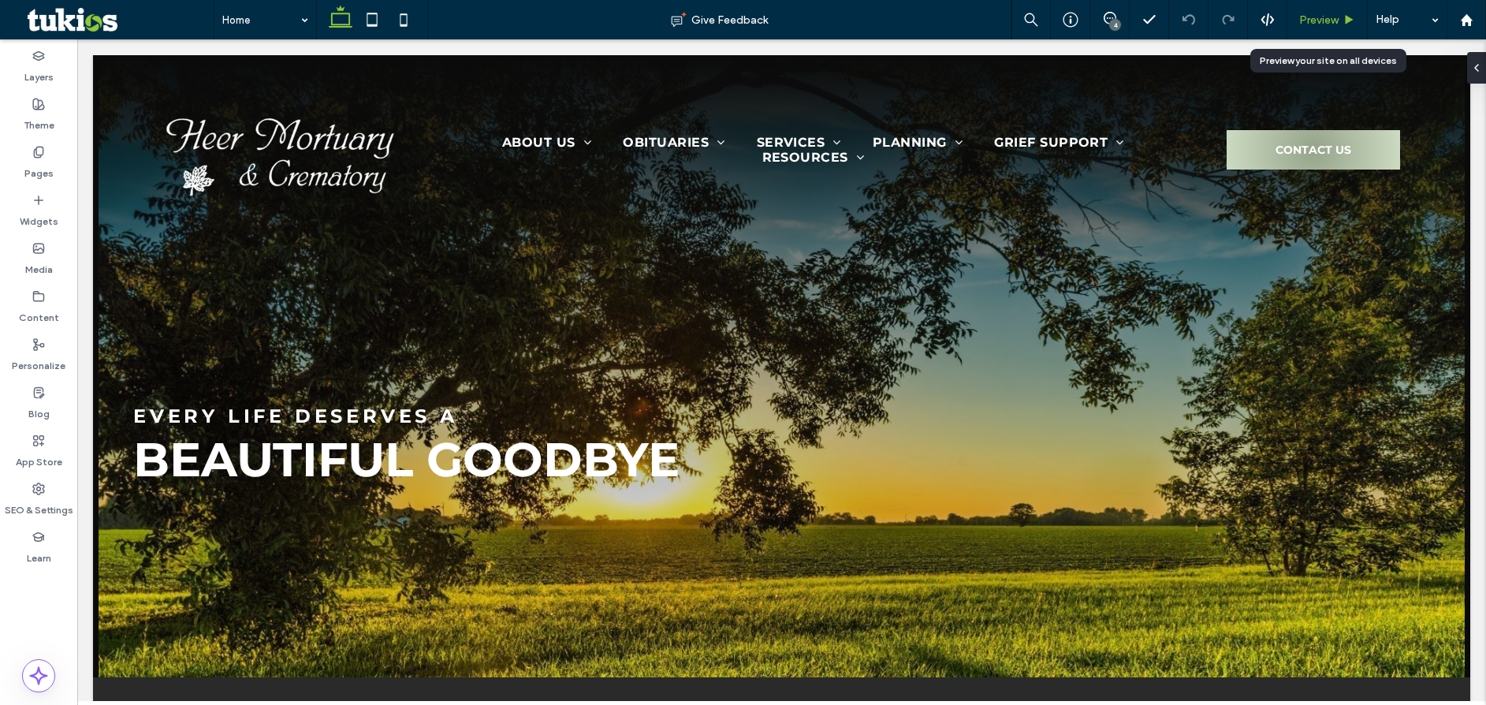
click at [1326, 20] on span "Preview" at bounding box center [1318, 19] width 39 height 13
